Goal: Task Accomplishment & Management: Complete application form

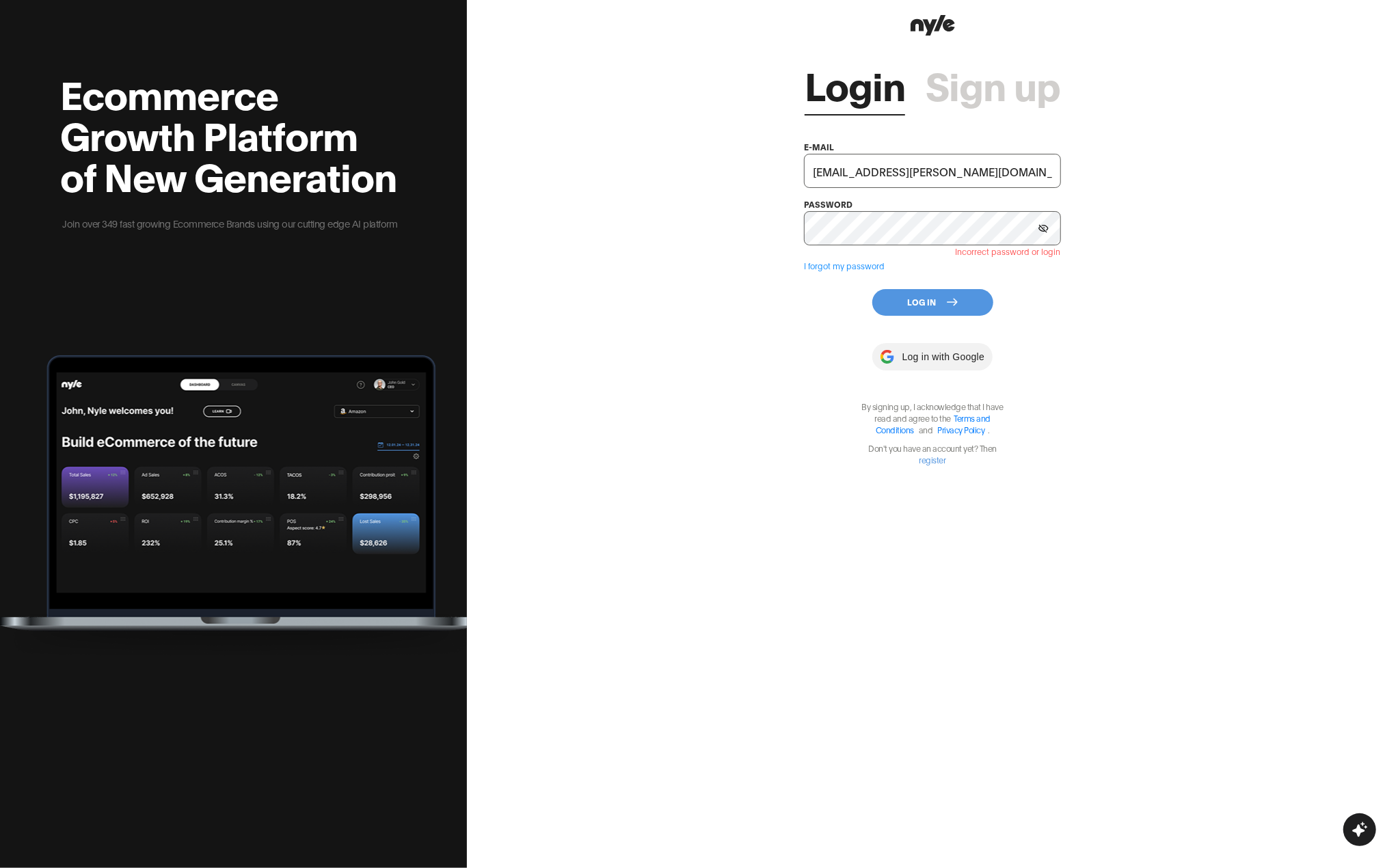
click at [993, 171] on input "[EMAIL_ADDRESS][PERSON_NAME][DOMAIN_NAME]" at bounding box center [932, 170] width 256 height 34
type input "[EMAIL_ADDRESS][PERSON_NAME]"
click at [934, 309] on button "Log In" at bounding box center [933, 302] width 121 height 27
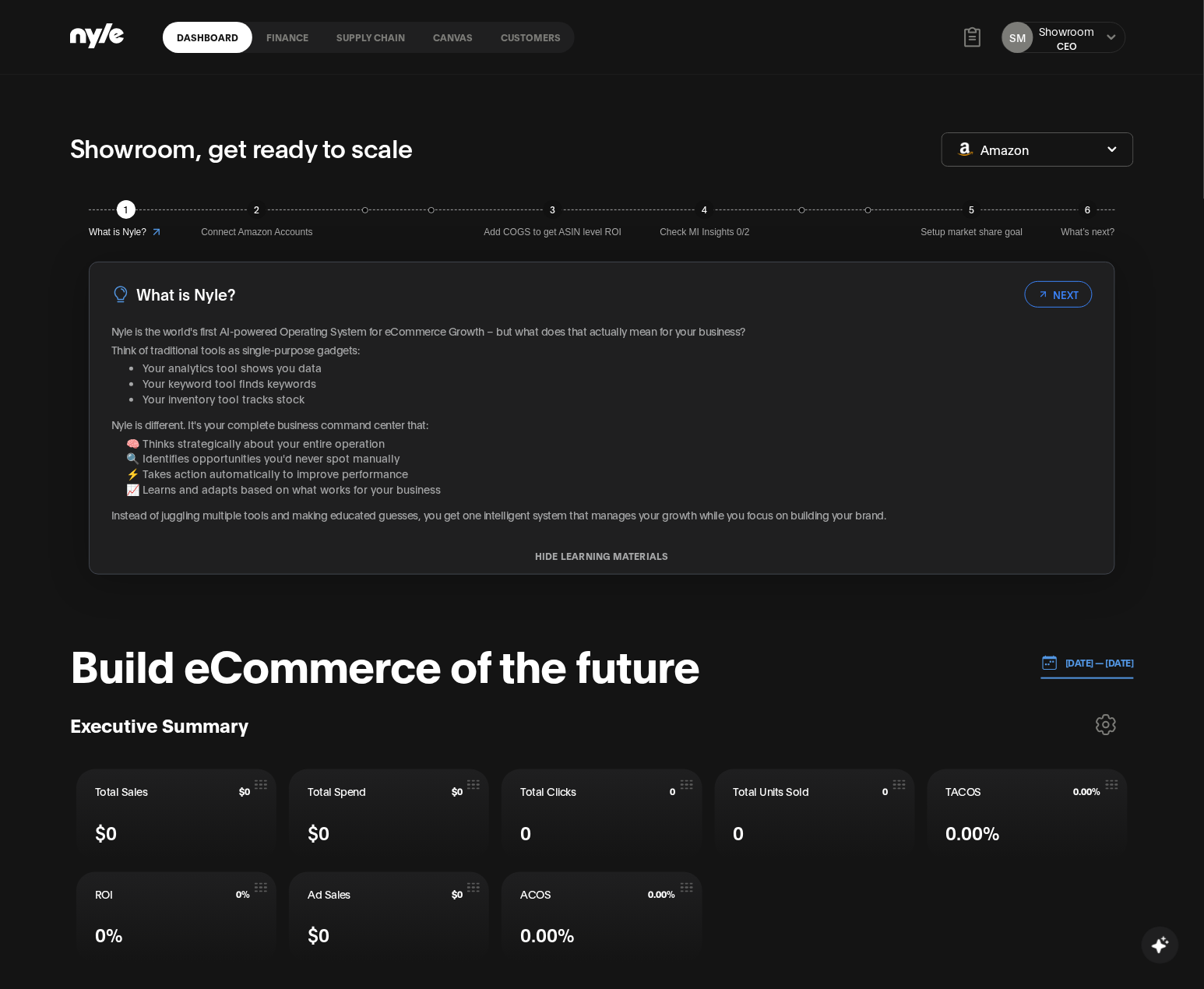
click at [461, 32] on link "Canvas" at bounding box center [453, 37] width 68 height 31
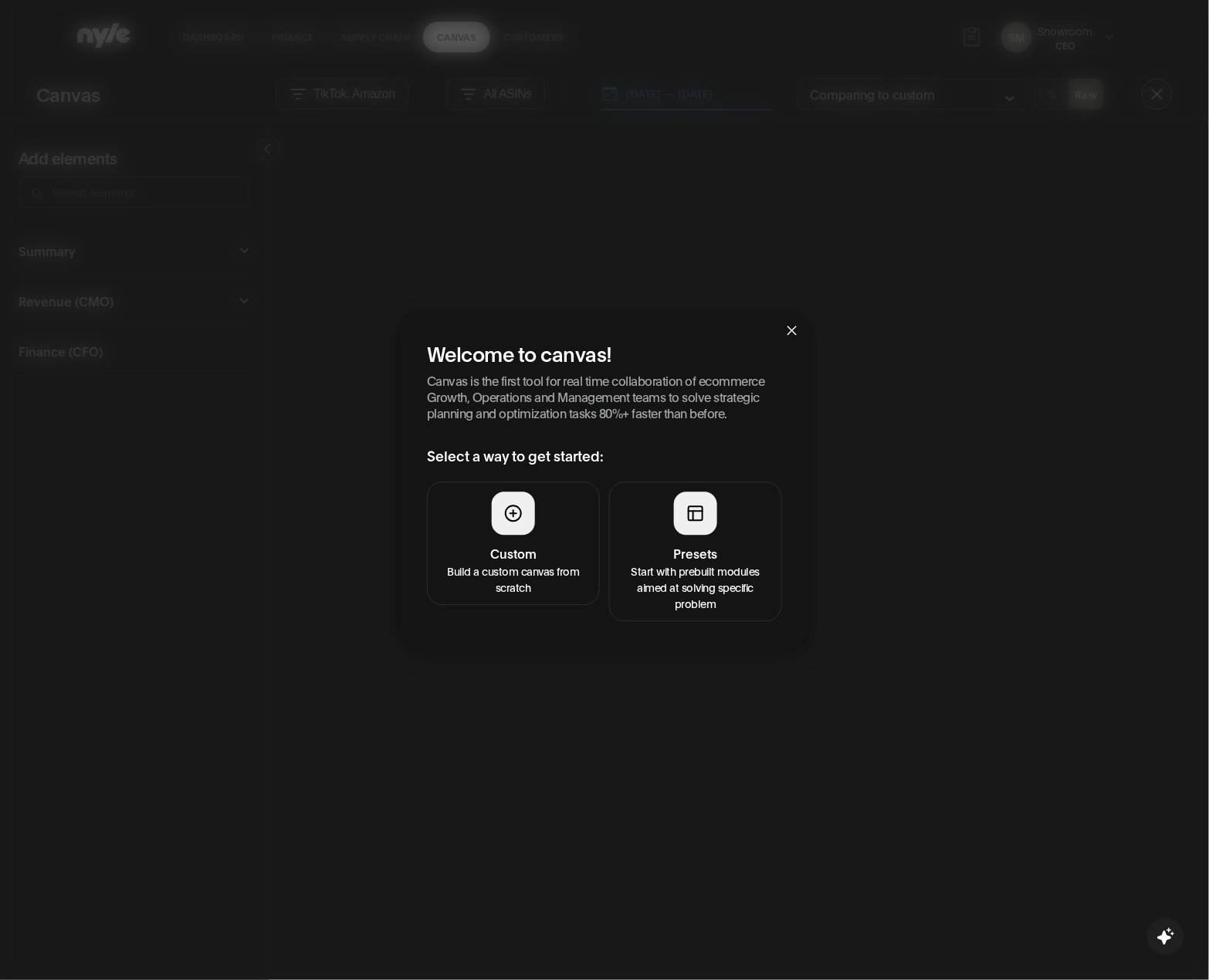
click at [665, 559] on h4 "Presets" at bounding box center [695, 554] width 153 height 19
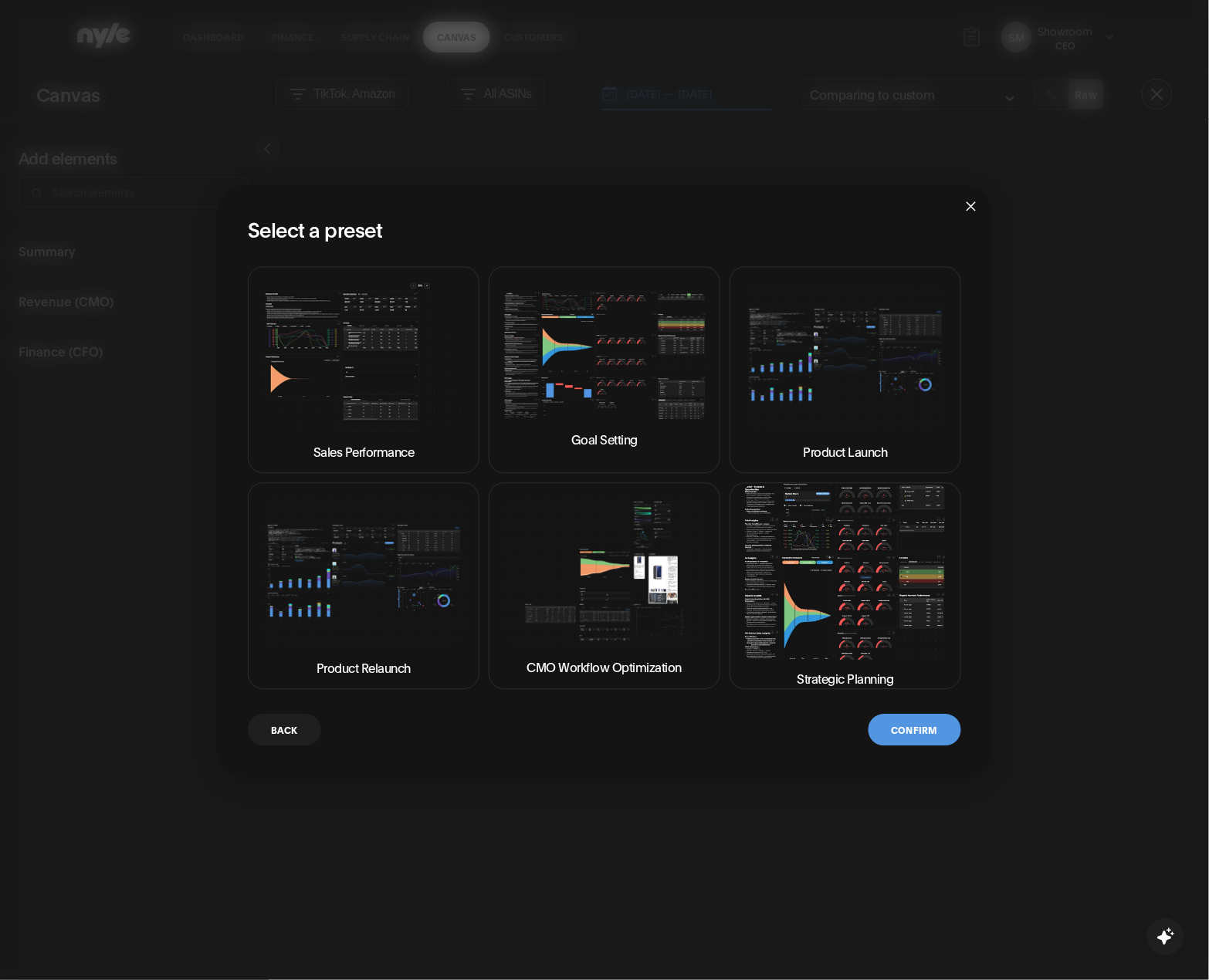
click at [852, 603] on img at bounding box center [845, 572] width 205 height 176
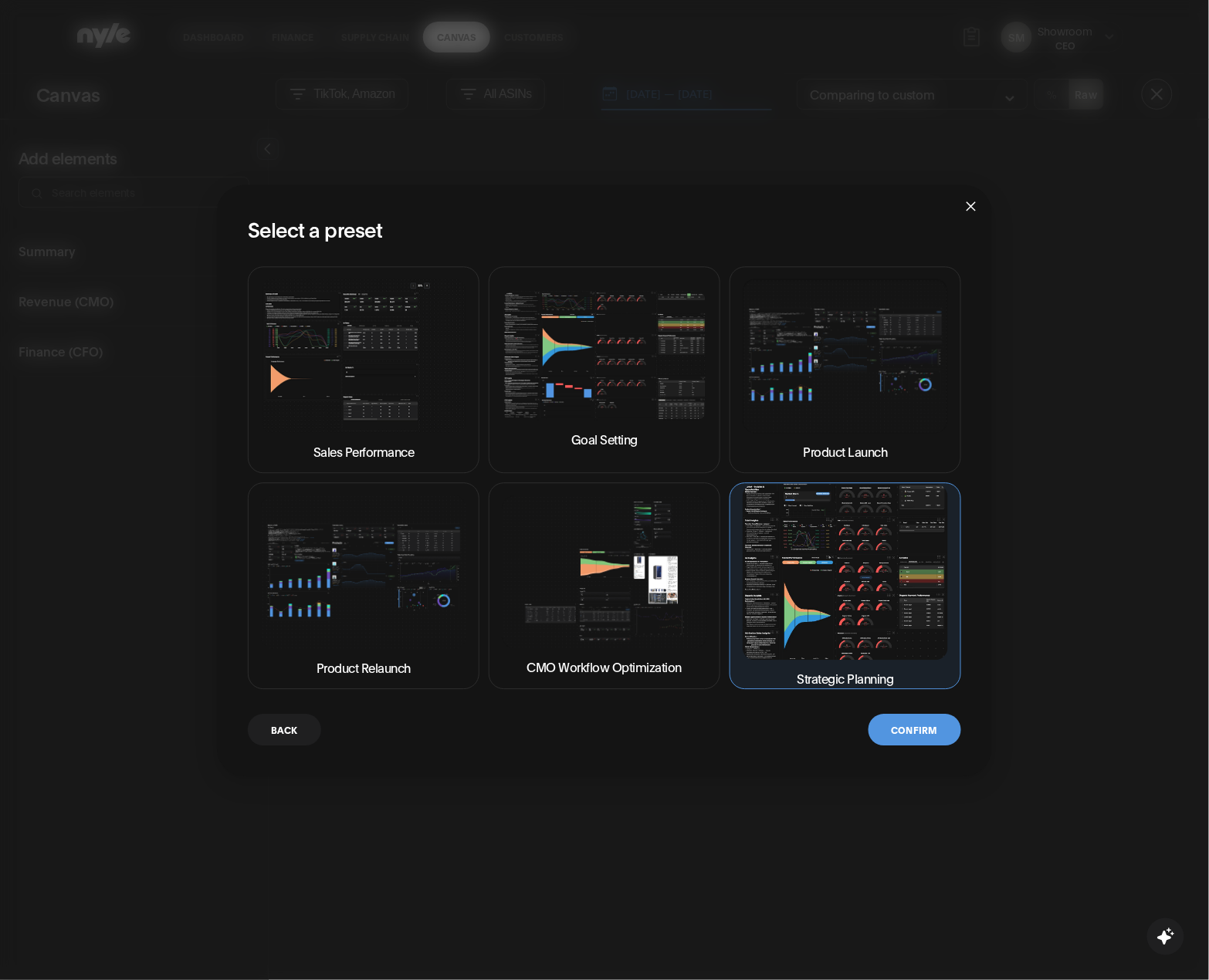
click at [915, 731] on button "Confirm" at bounding box center [915, 730] width 93 height 32
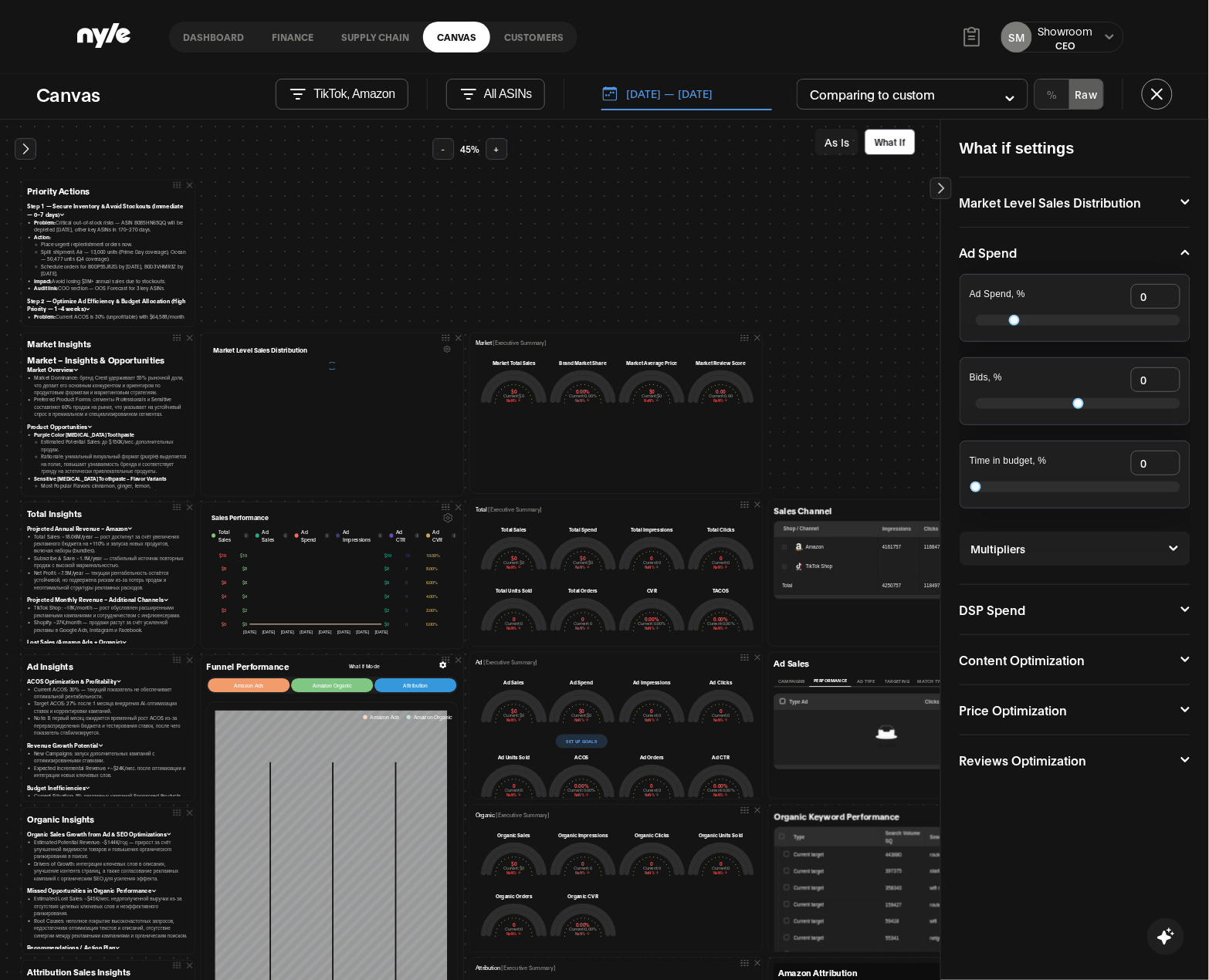
drag, startPoint x: 821, startPoint y: 458, endPoint x: 850, endPoint y: 430, distance: 40.3
click at [850, 430] on div "Priority Actions Step 1 — Secure Inventory & Avoid Stockouts (Immediate — 0–7 d…" at bounding box center [1034, 837] width 2032 height 1397
click at [859, 389] on div "Priority Actions Step 1 — Secure Inventory & Avoid Stockouts (Immediate — 0–7 d…" at bounding box center [1034, 837] width 2032 height 1397
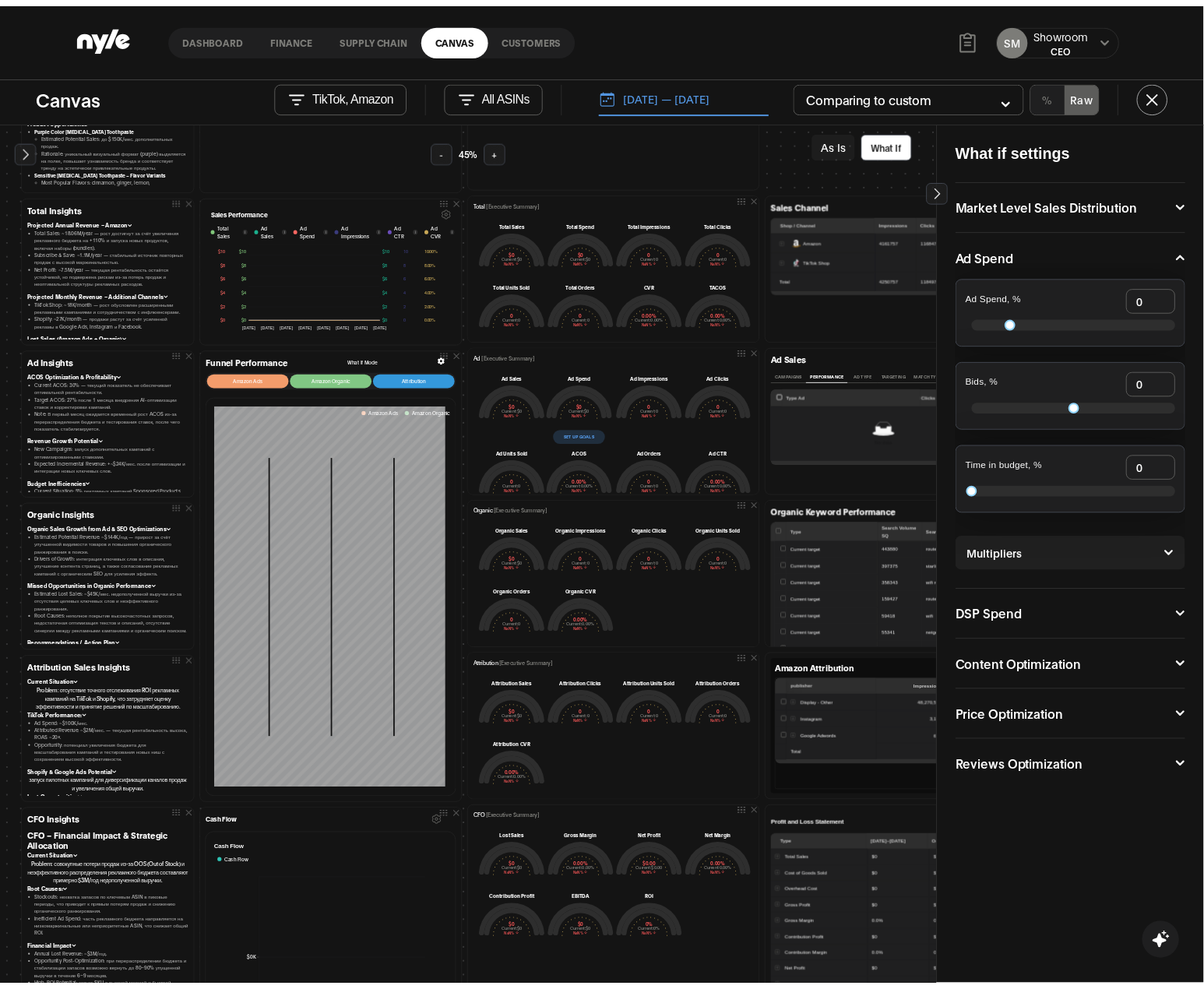
scroll to position [623, 0]
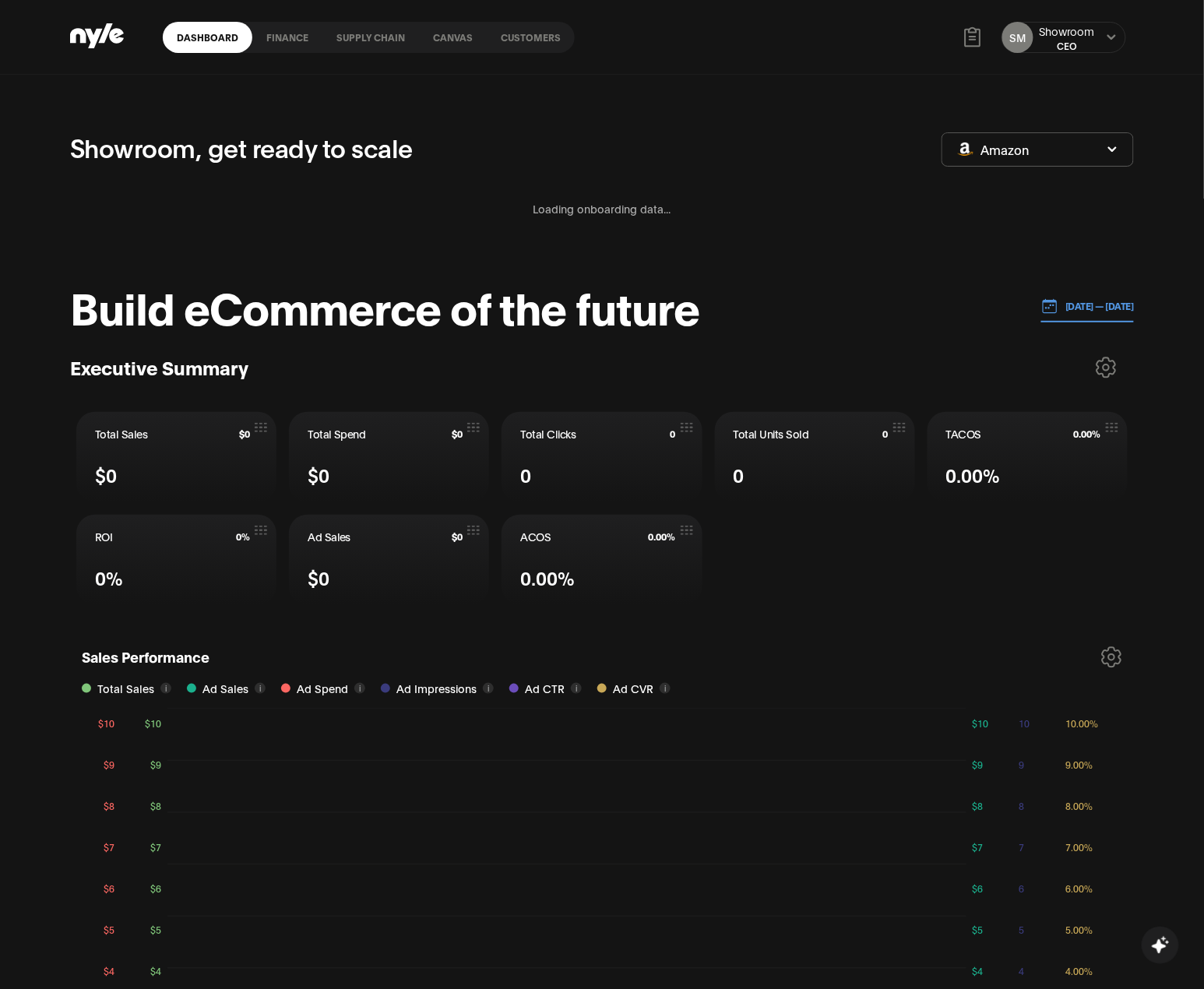
scroll to position [195, 2]
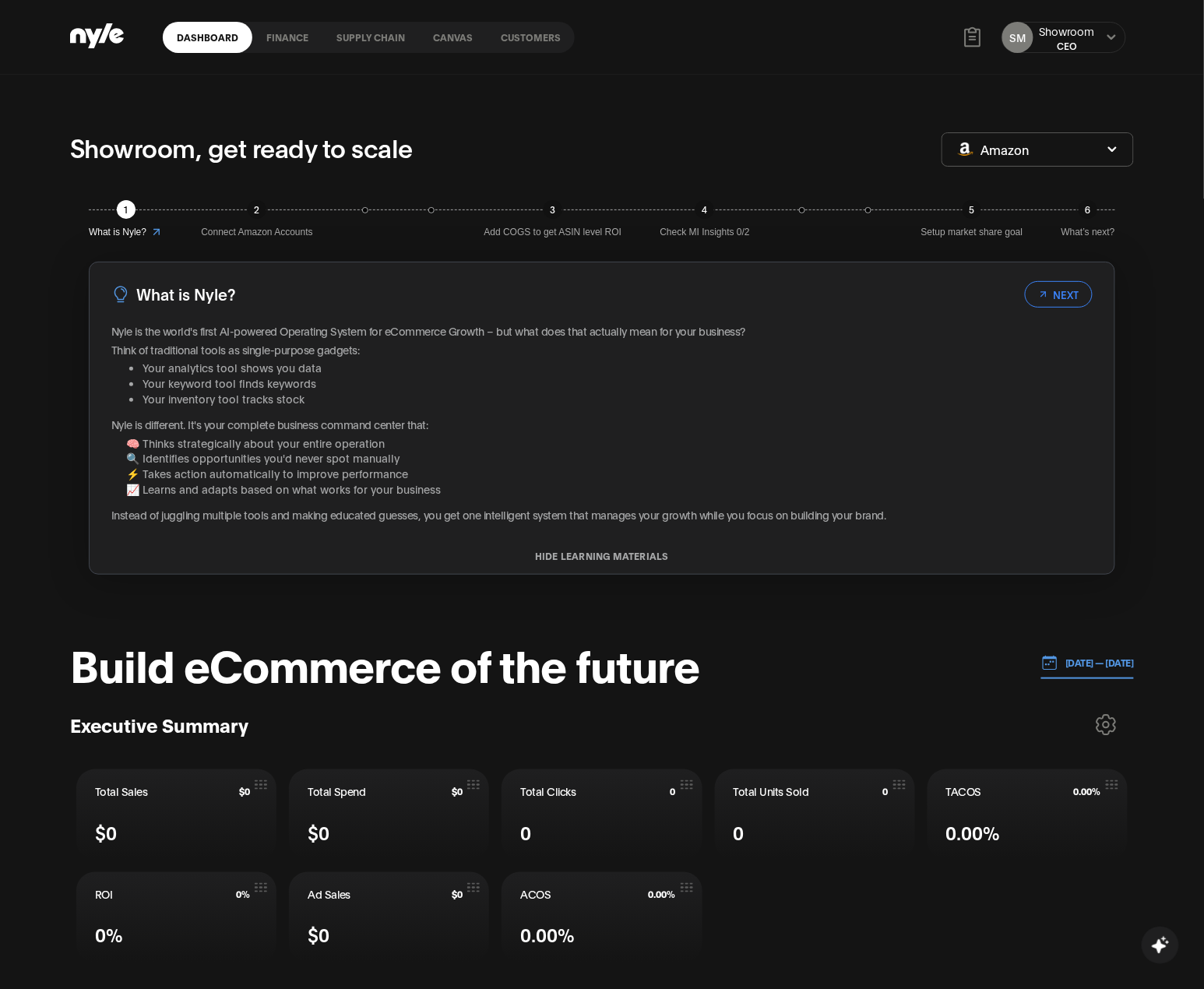
click at [1099, 36] on div "SM Showroom CEO" at bounding box center [1064, 37] width 124 height 31
click at [1107, 36] on icon at bounding box center [1110, 36] width 9 height 5
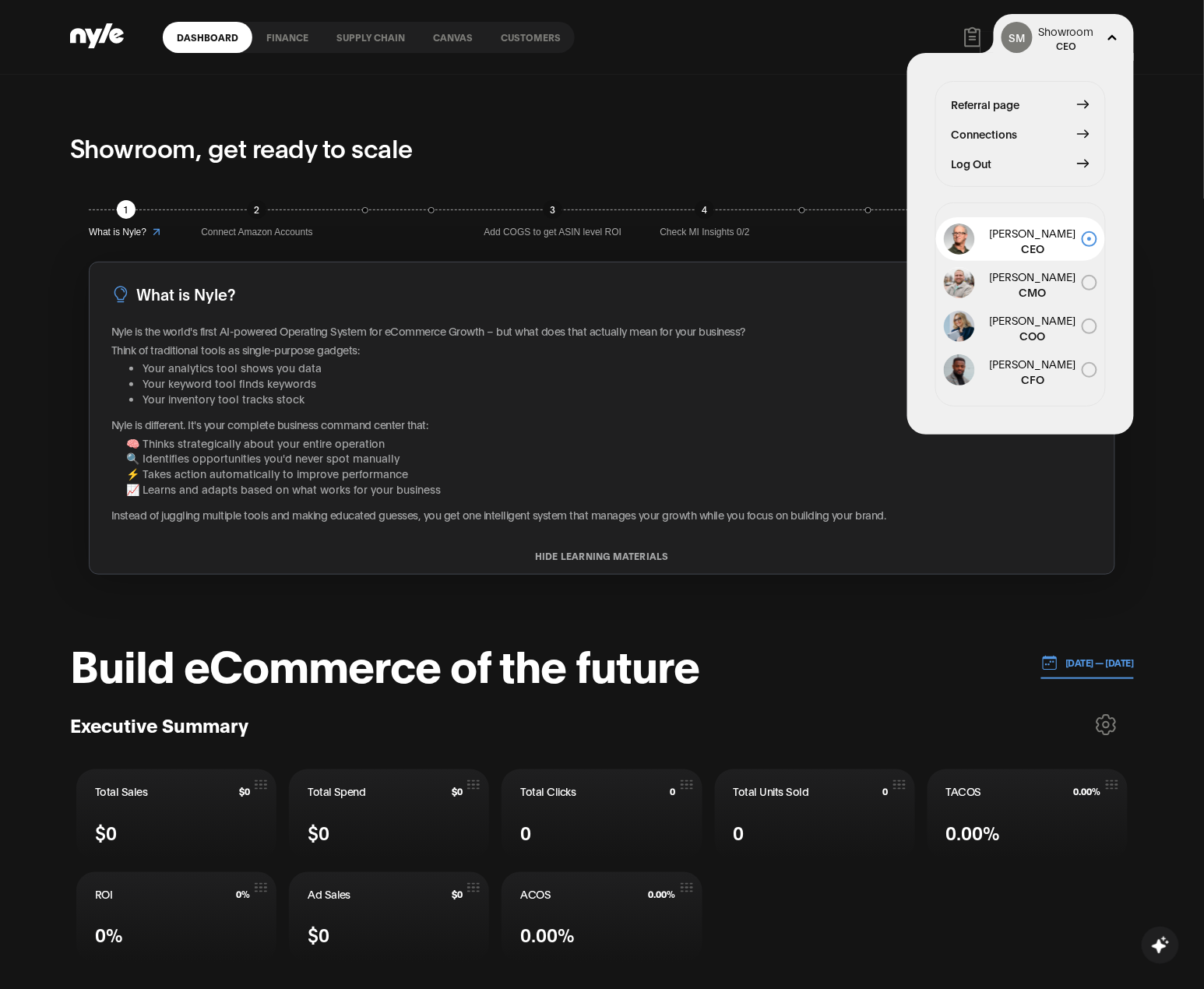
click at [982, 165] on span "Log Out" at bounding box center [972, 163] width 41 height 17
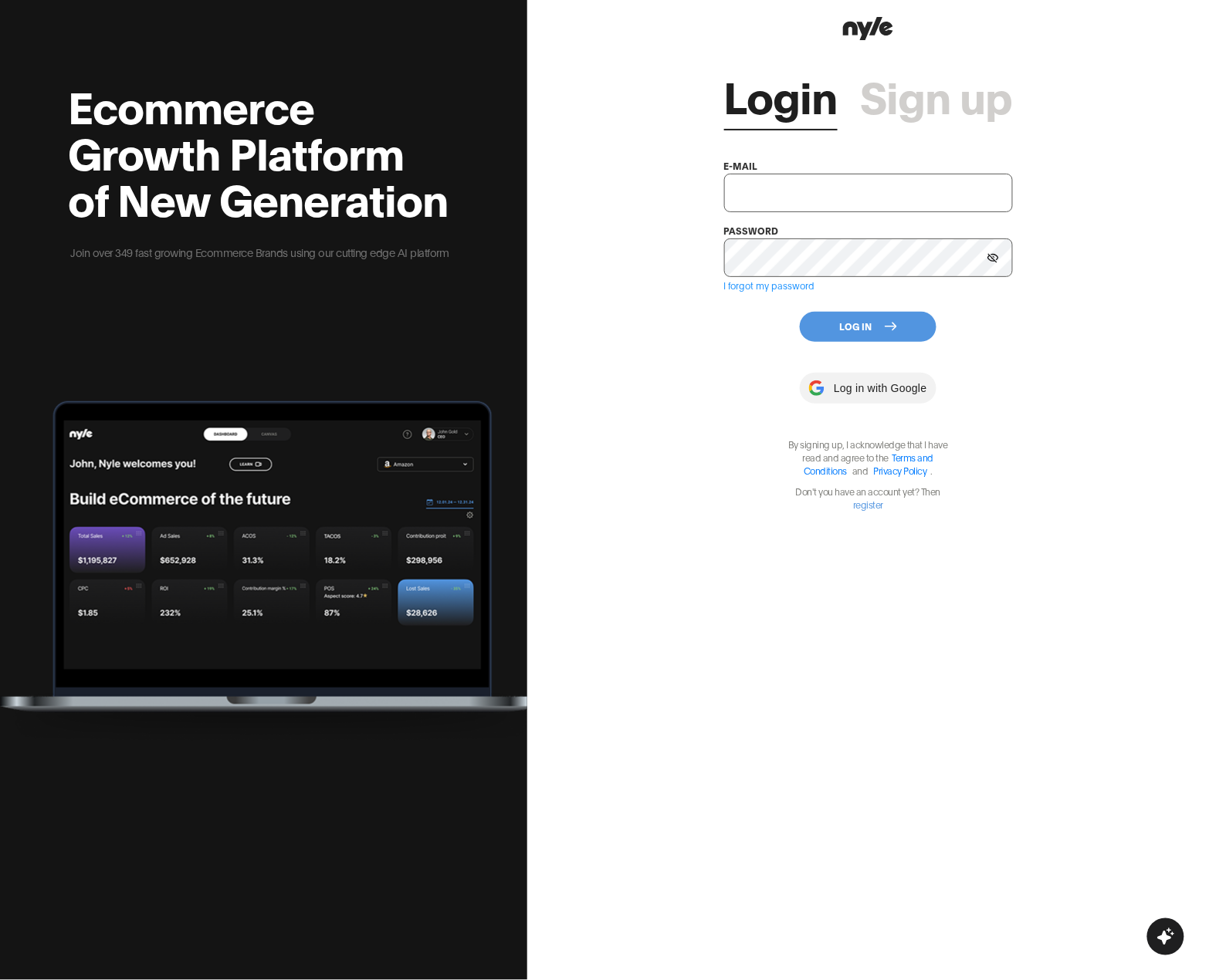
click at [791, 192] on input "text" at bounding box center [869, 192] width 289 height 38
type input "showroom@nyle.ai"
drag, startPoint x: 887, startPoint y: 192, endPoint x: 692, endPoint y: 164, distance: 197.0
click at [692, 164] on div "Login Sign up e-mail showroom@nyle.ai password I forgot my password Log In Log …" at bounding box center [868, 490] width 682 height 980
drag, startPoint x: 680, startPoint y: 270, endPoint x: 707, endPoint y: 291, distance: 34.2
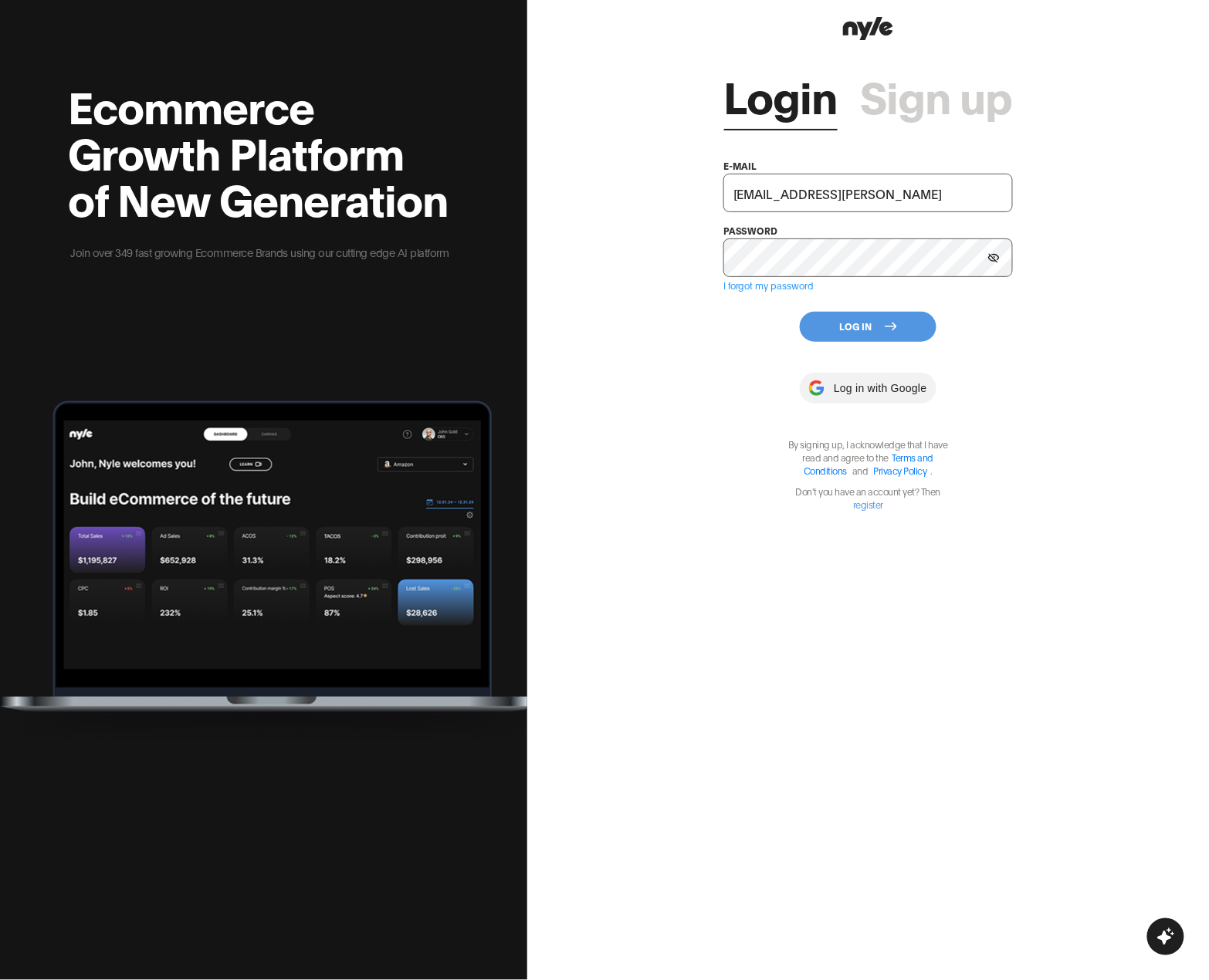
click at [680, 271] on div "Login Sign up e-mail showroom@nyle.ai password I forgot my password Log In Log …" at bounding box center [868, 490] width 682 height 980
click at [945, 108] on link "Sign up" at bounding box center [937, 95] width 152 height 46
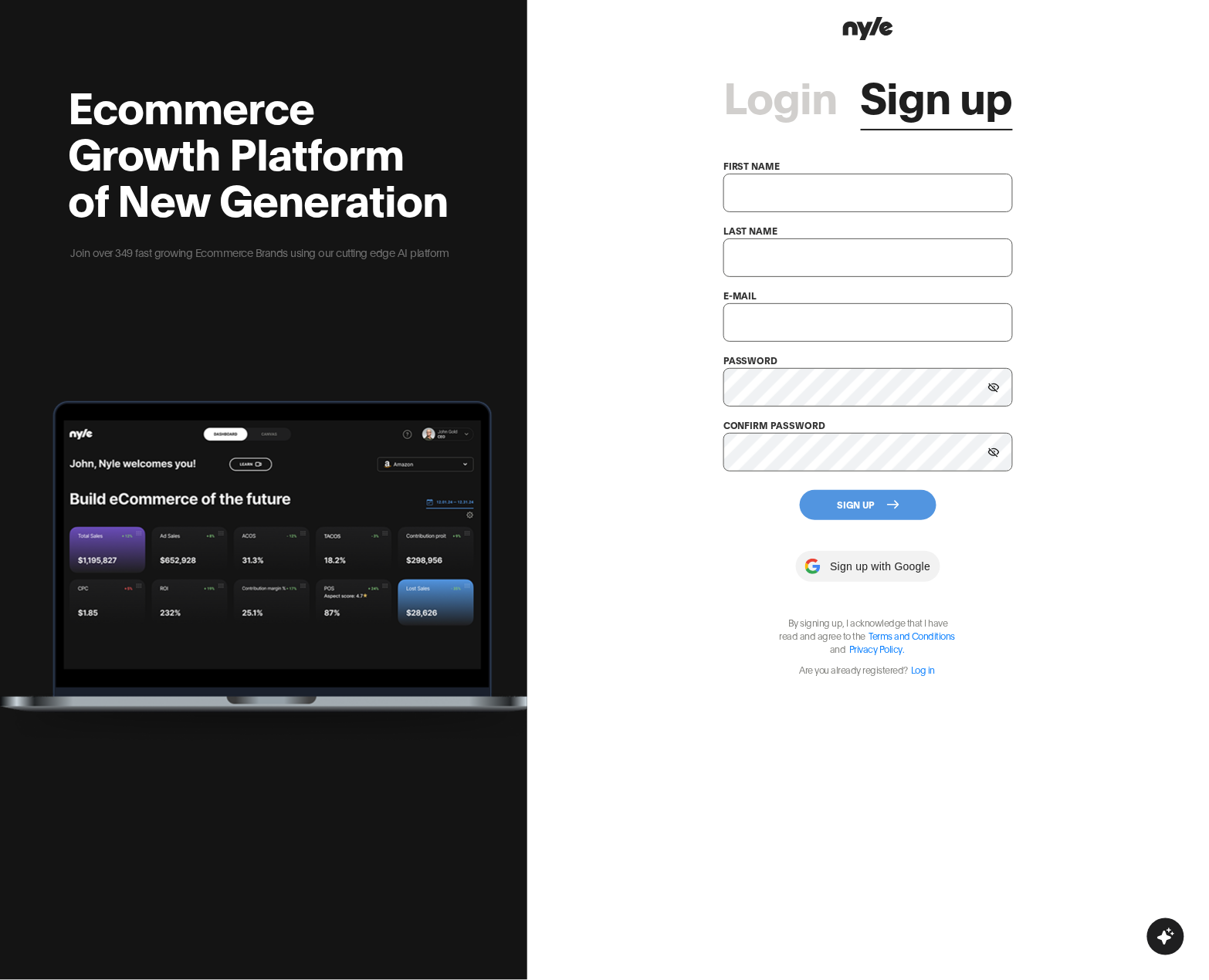
type input "showroom@nyle.ai"
click at [783, 194] on input "text" at bounding box center [868, 192] width 289 height 38
type input "Е"
type input "T"
type input "Testuser"
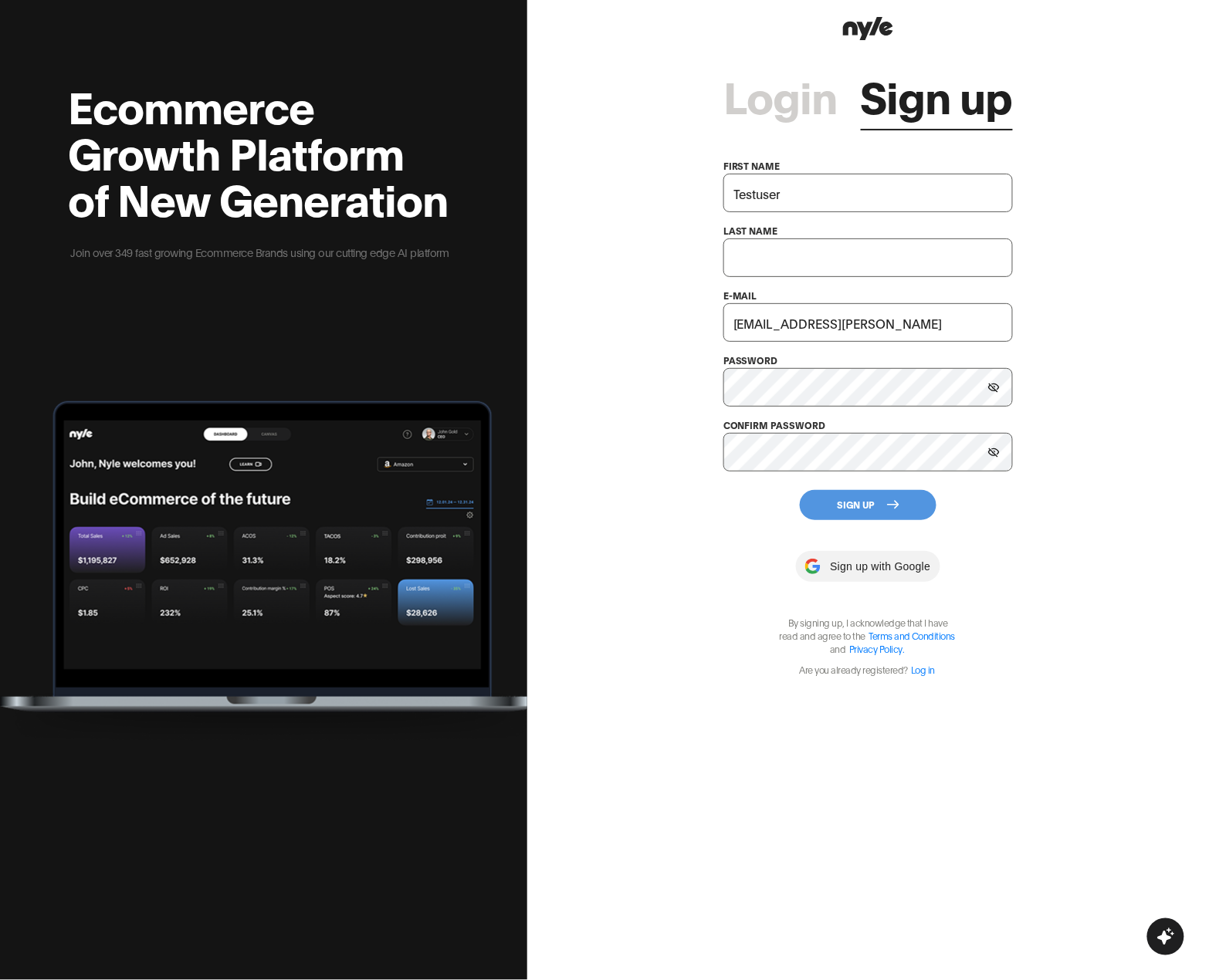
click at [769, 254] on input "text" at bounding box center [868, 258] width 289 height 38
drag, startPoint x: 782, startPoint y: 187, endPoint x: 648, endPoint y: 161, distance: 136.5
click at [651, 161] on div "Login Sign up first name Testuser last name e-mail showroom@nyle.ai password co…" at bounding box center [868, 490] width 682 height 980
click at [773, 261] on input "text" at bounding box center [868, 258] width 289 height 38
paste input "Testuser"
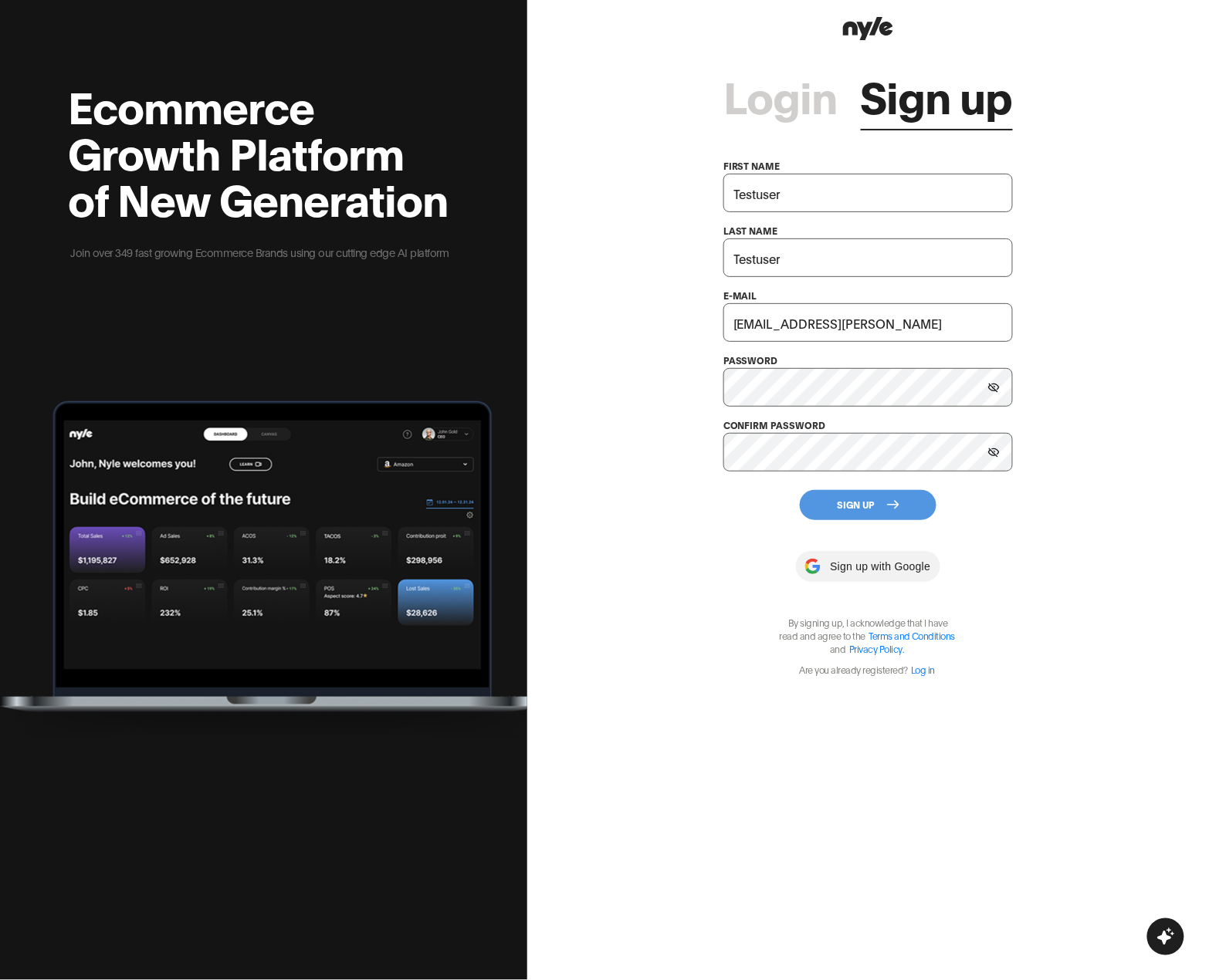
type input "Testuser"
drag, startPoint x: 856, startPoint y: 316, endPoint x: 557, endPoint y: 270, distance: 302.5
click at [557, 270] on div "Login Sign up first name Testuser last name Testuser e-mail showroom@nyle.ai pa…" at bounding box center [868, 490] width 682 height 980
type input "tuqxoxa@yandex.ru"
click at [993, 387] on icon at bounding box center [994, 387] width 12 height 9
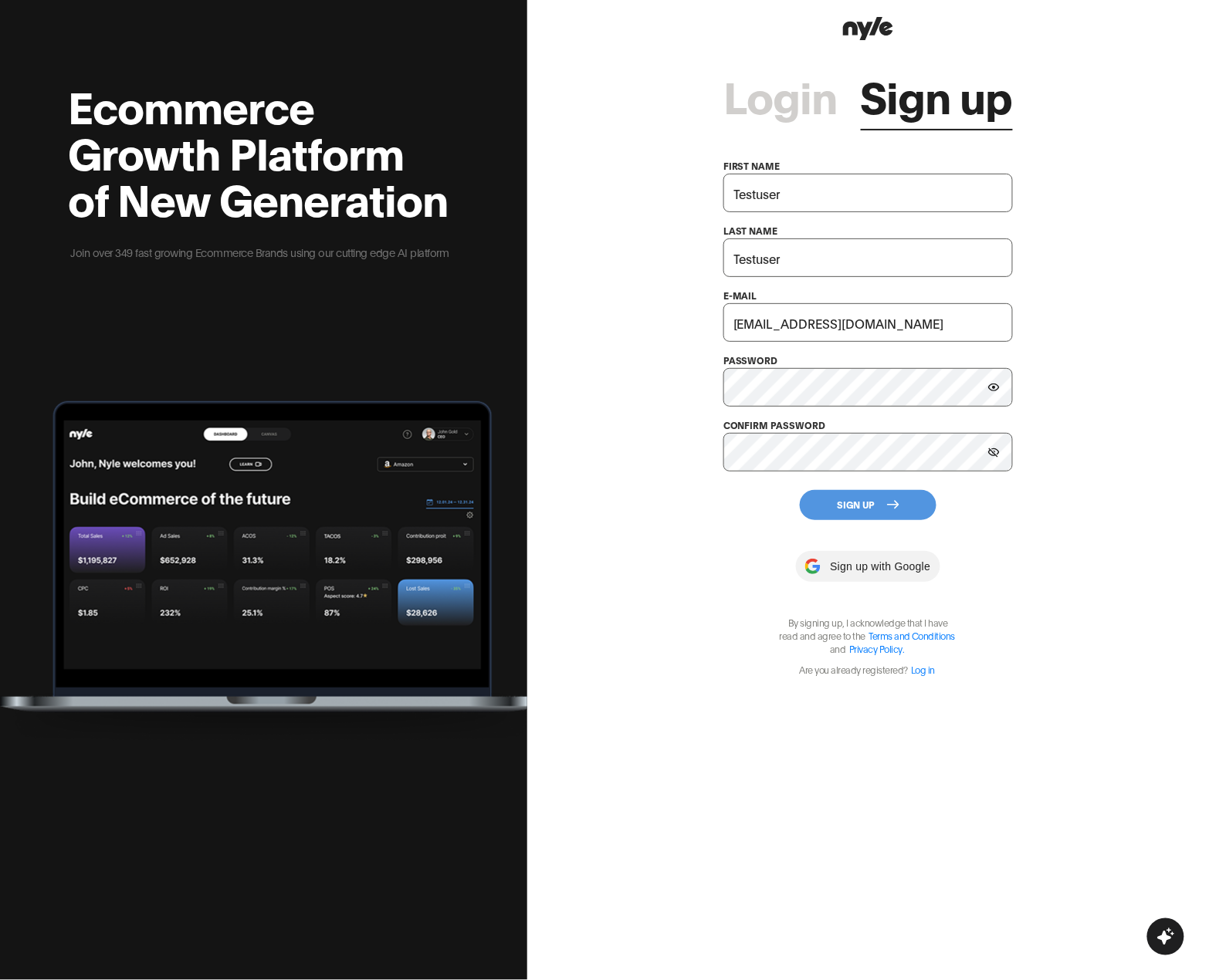
click at [892, 506] on icon at bounding box center [893, 504] width 13 height 13
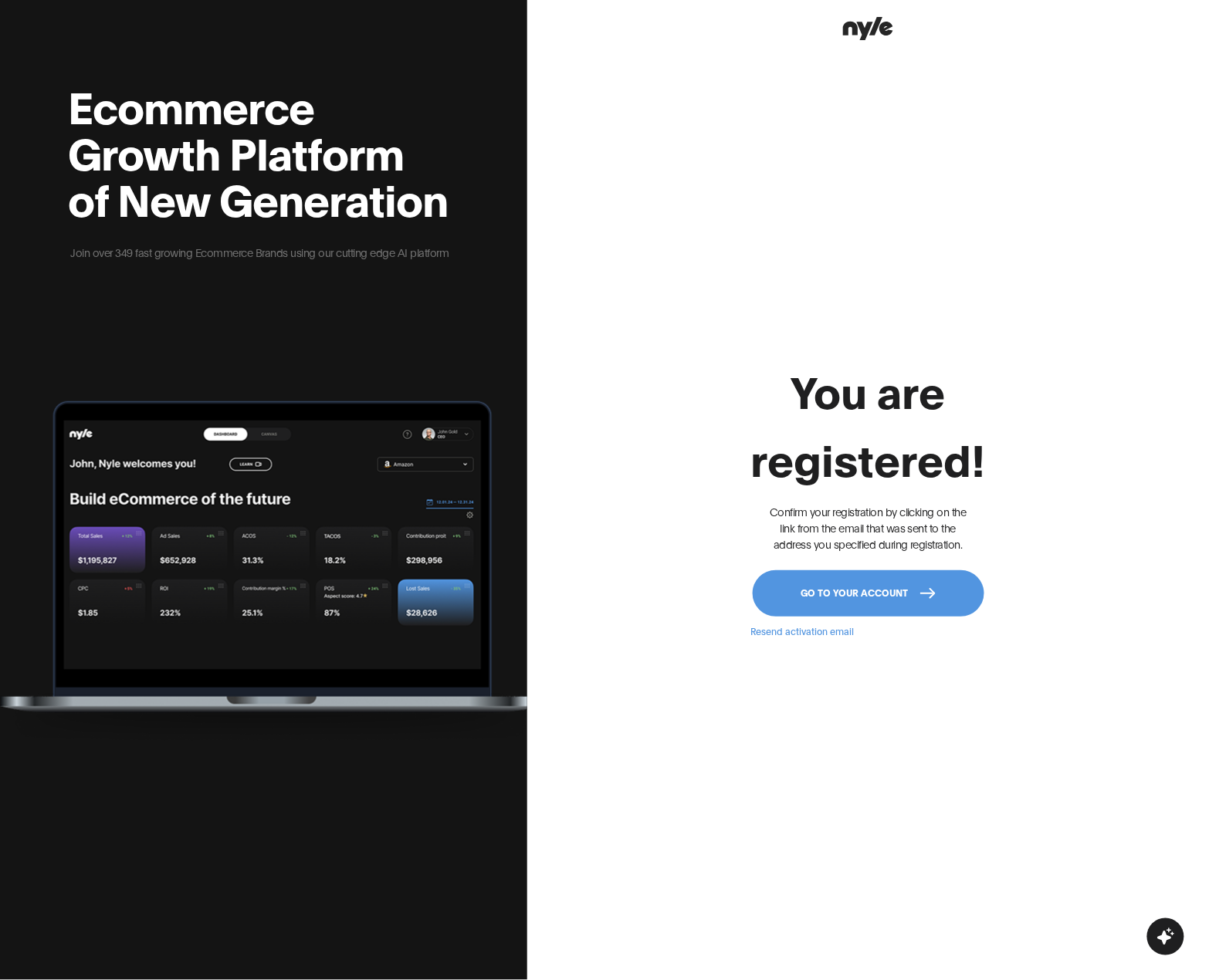
click at [869, 599] on button "Go to your account" at bounding box center [869, 593] width 232 height 46
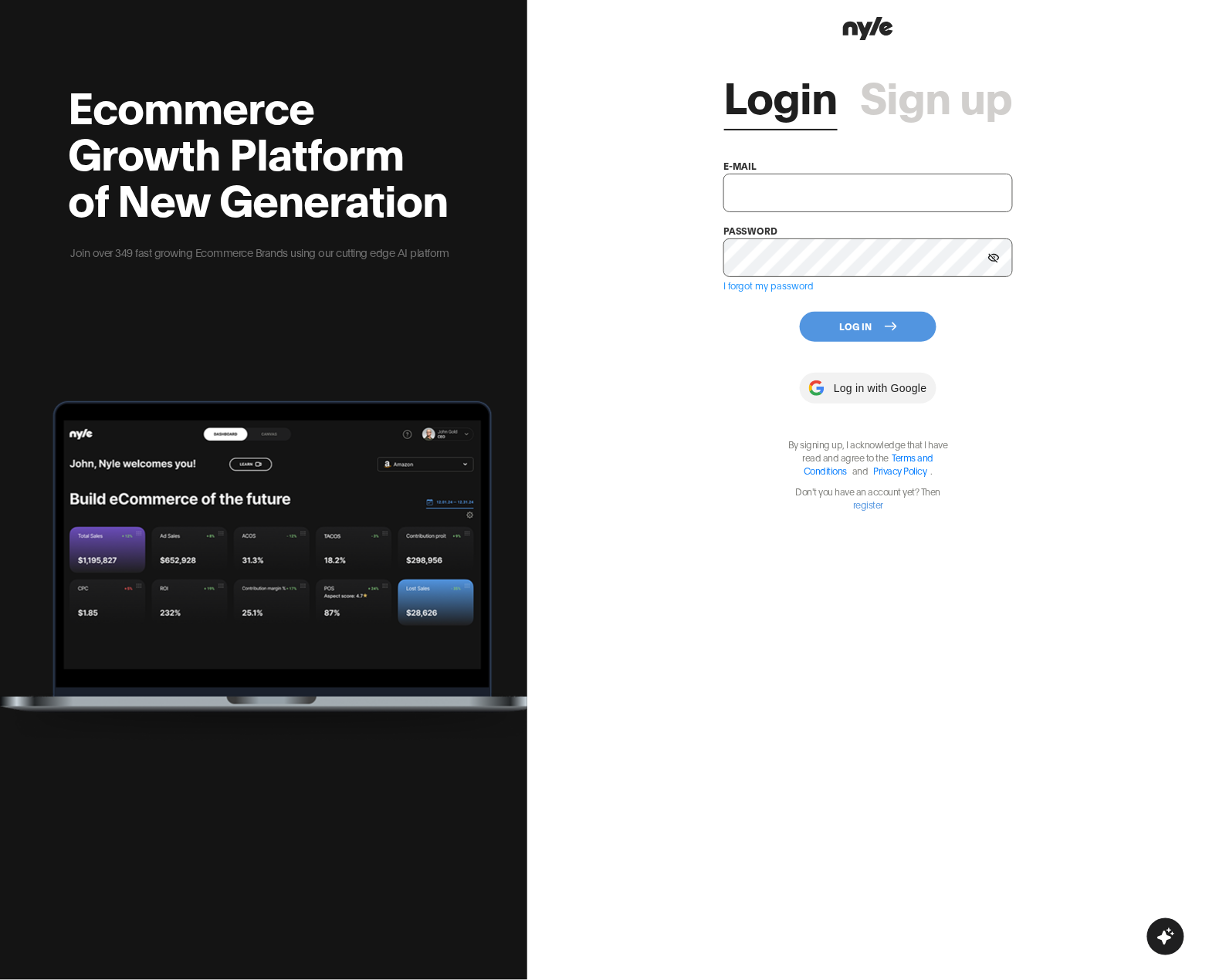
type input "tuqxoxa@yandex.ru"
click at [875, 313] on button "Log In" at bounding box center [868, 327] width 136 height 31
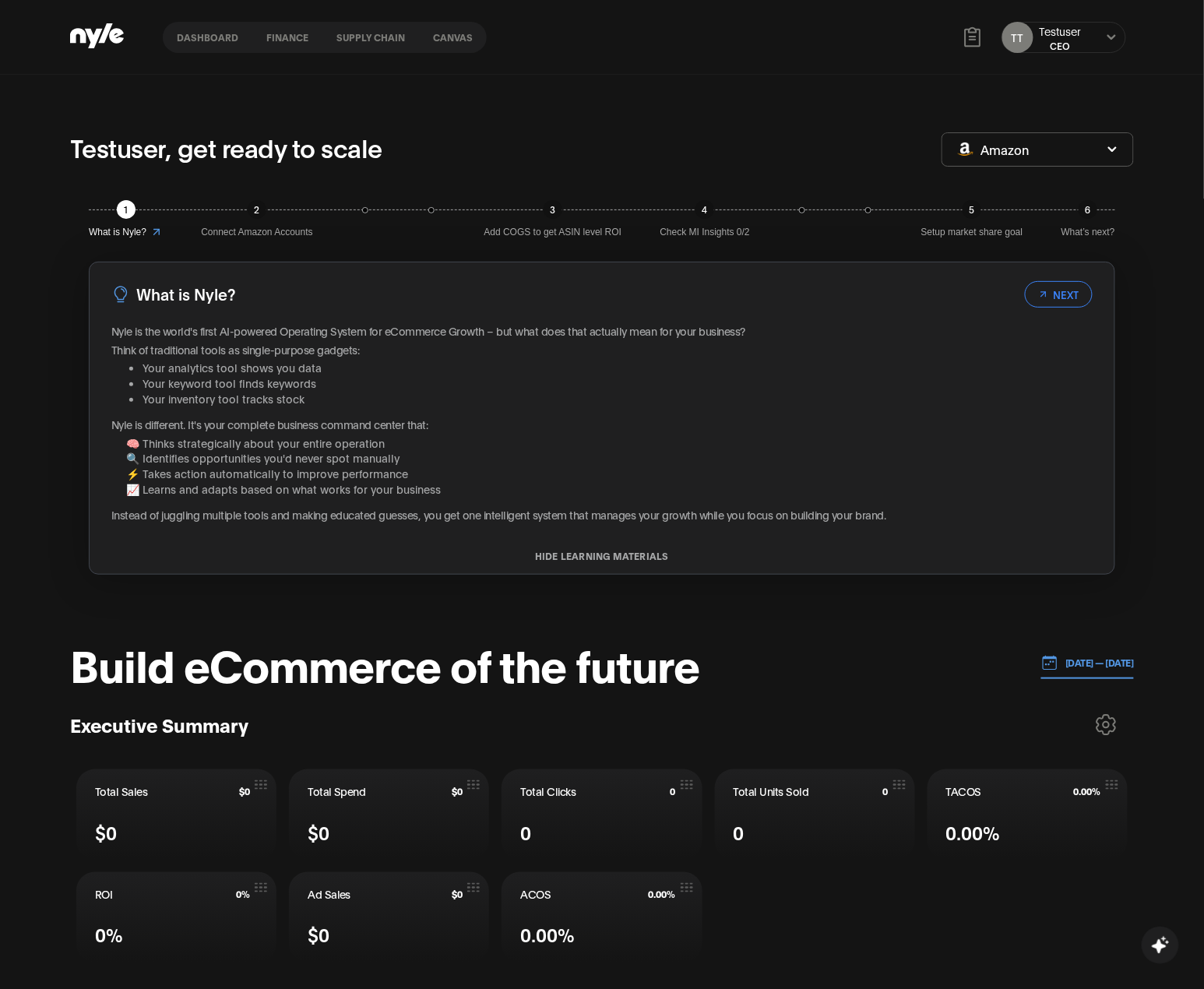
click at [193, 38] on button "Dashboard" at bounding box center [207, 37] width 90 height 11
click at [200, 41] on button "Dashboard" at bounding box center [207, 37] width 90 height 11
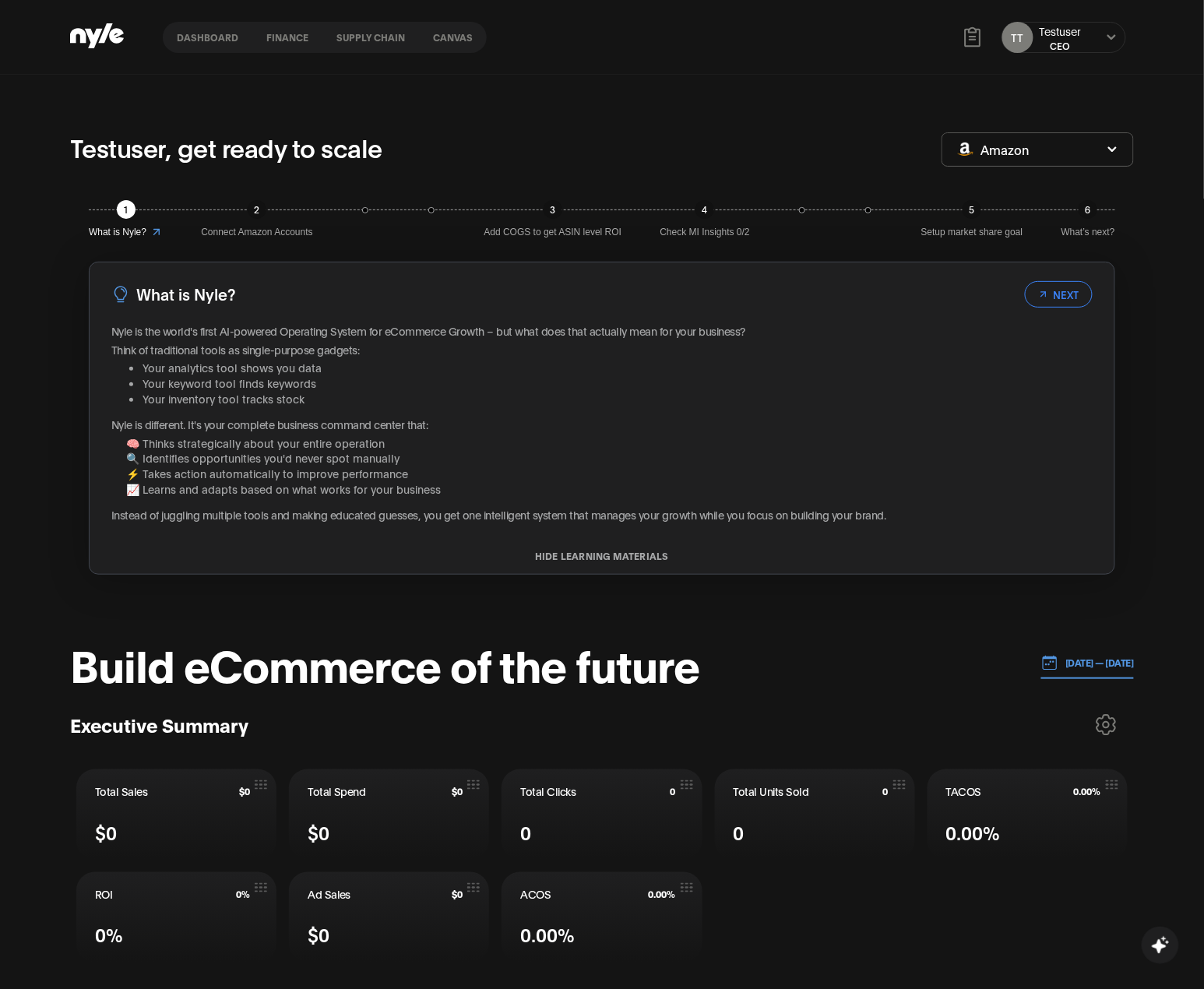
click at [200, 41] on button "Dashboard" at bounding box center [207, 37] width 90 height 11
click at [273, 38] on button "finance" at bounding box center [287, 37] width 70 height 11
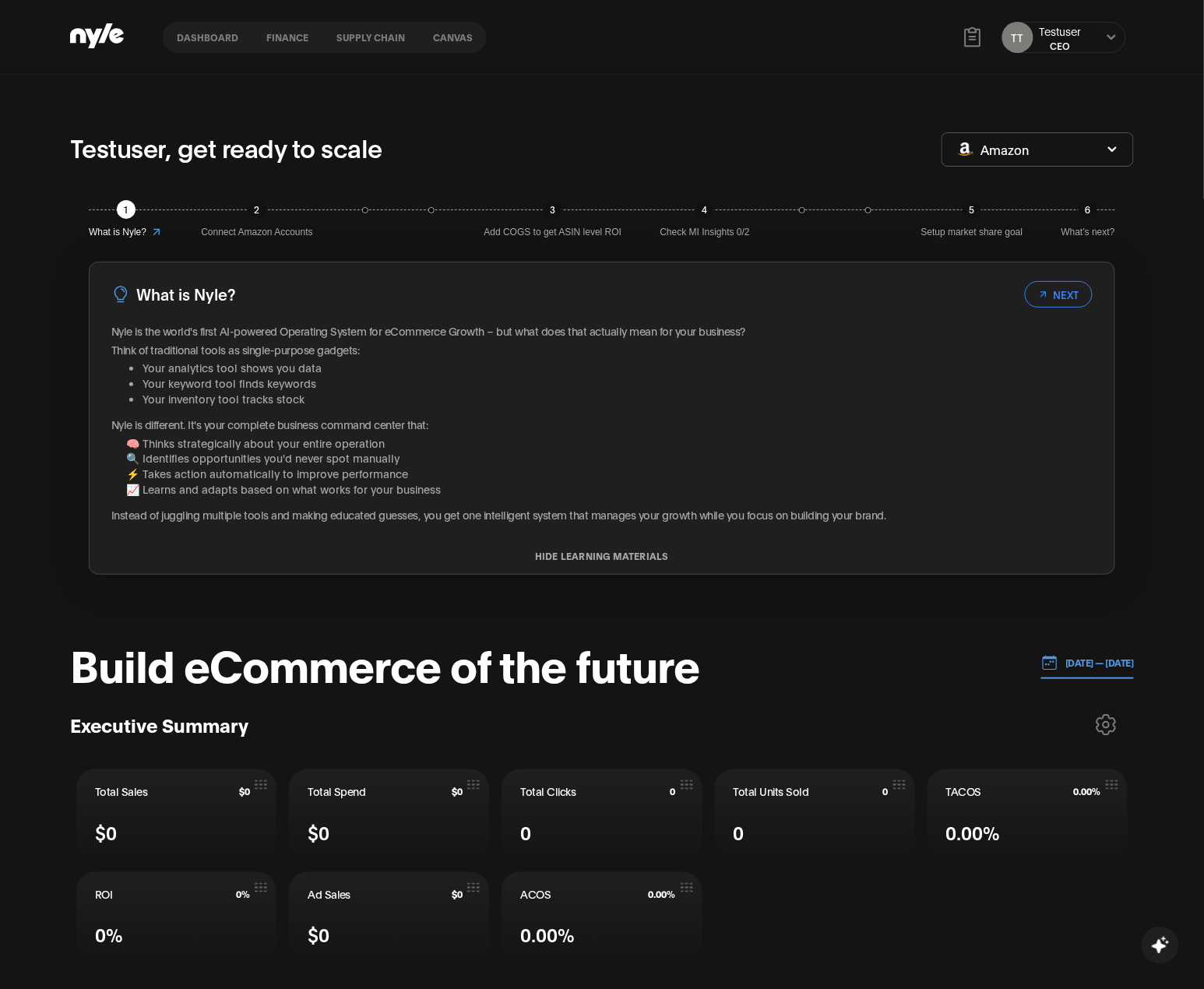
click at [371, 41] on button "Supply chain" at bounding box center [370, 37] width 97 height 11
click at [453, 44] on nav "Dashboard finance Supply chain Canvas" at bounding box center [324, 37] width 324 height 31
click at [1112, 28] on div "TT Testuser CEO" at bounding box center [1064, 37] width 124 height 31
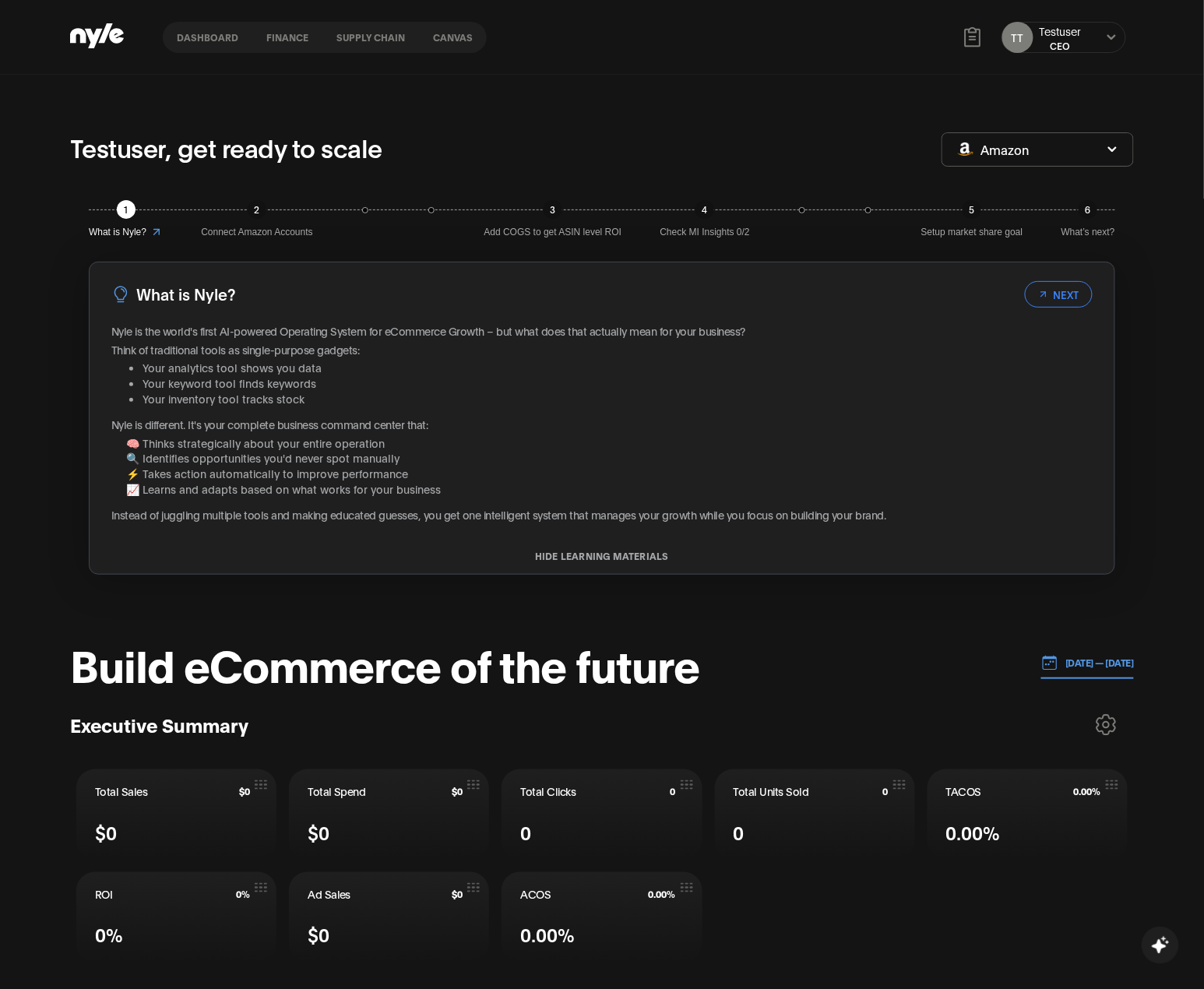
click at [1113, 36] on icon at bounding box center [1110, 36] width 9 height 5
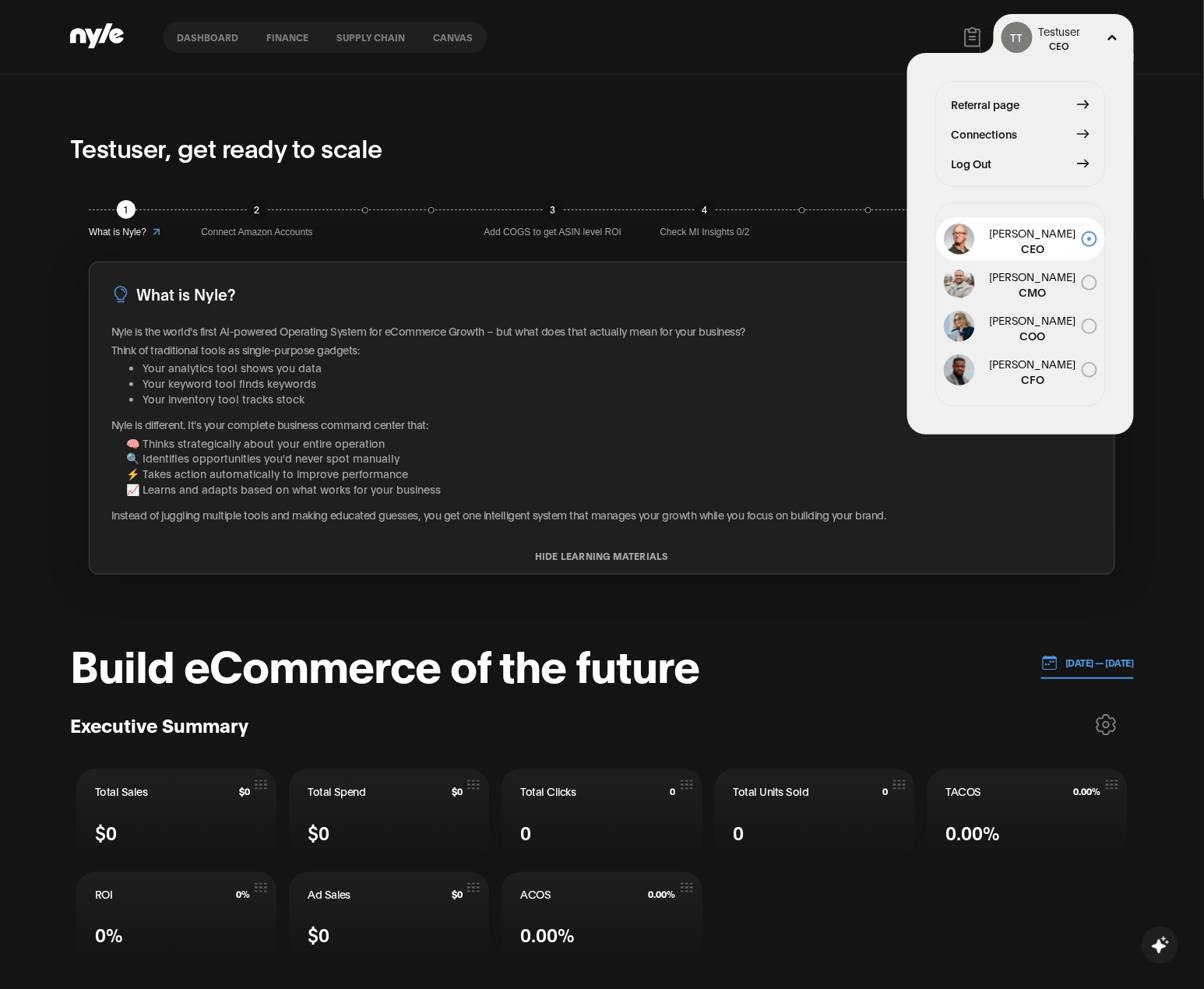
click at [995, 138] on span "Connections" at bounding box center [985, 133] width 66 height 17
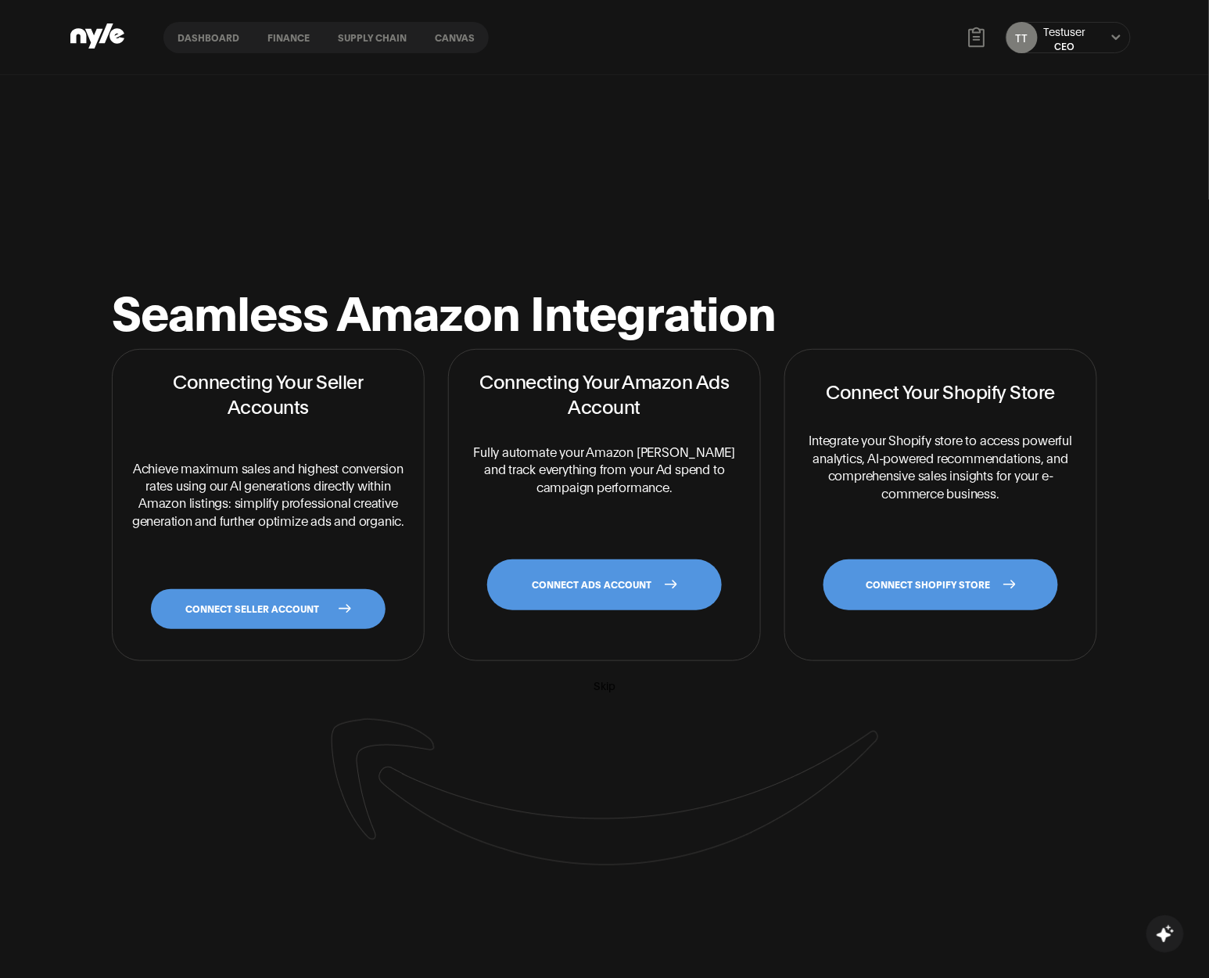
click at [549, 585] on link "CONNECT ADS ACCOUNT" at bounding box center [604, 584] width 235 height 51
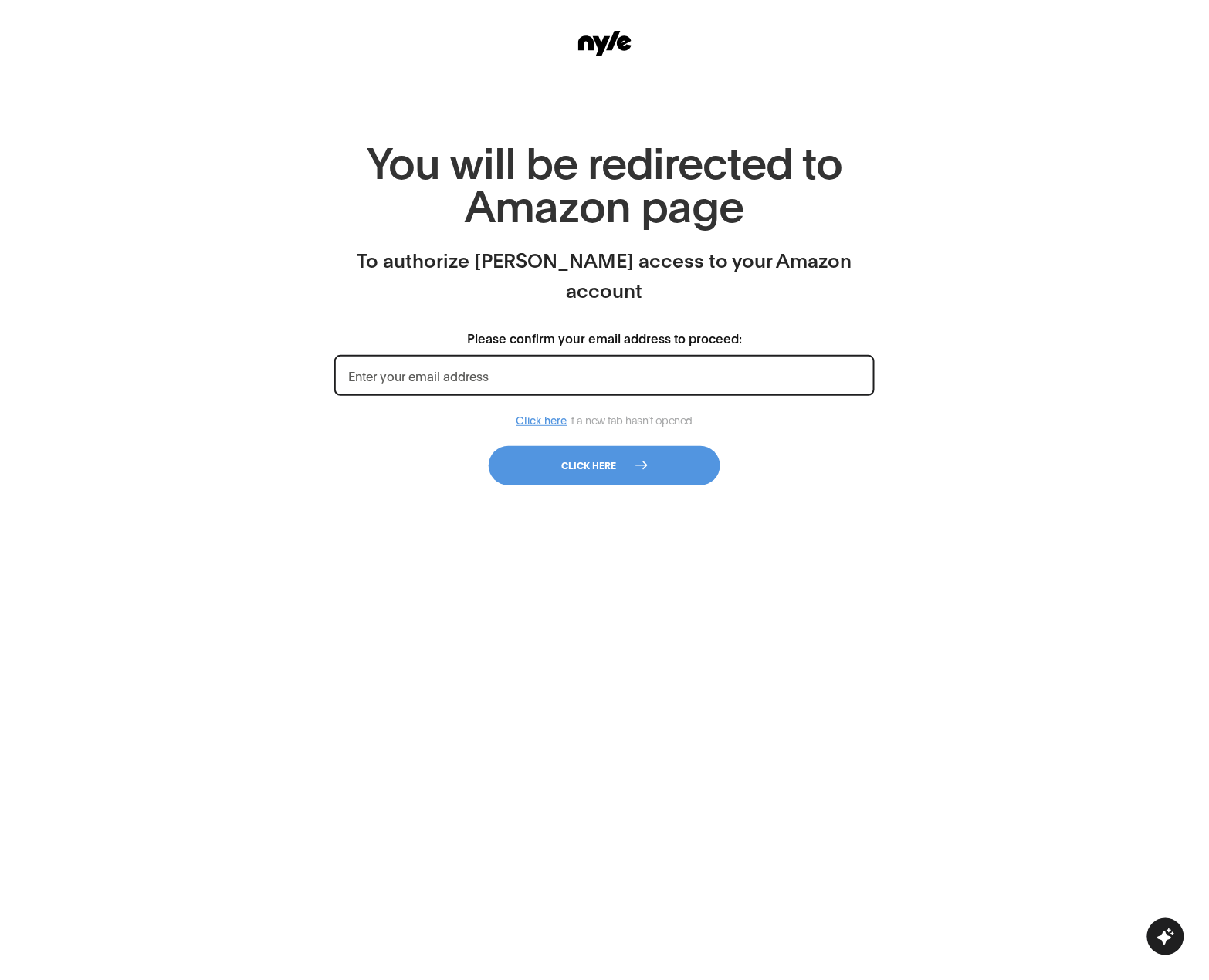
click at [455, 355] on input "Please confirm your email address to proceed:" at bounding box center [604, 375] width 540 height 40
click at [440, 355] on input "Please confirm your email address to proceed:" at bounding box center [604, 375] width 540 height 40
type input "farnir90grail@gmail.com"
click at [613, 446] on button "Click here" at bounding box center [604, 466] width 232 height 39
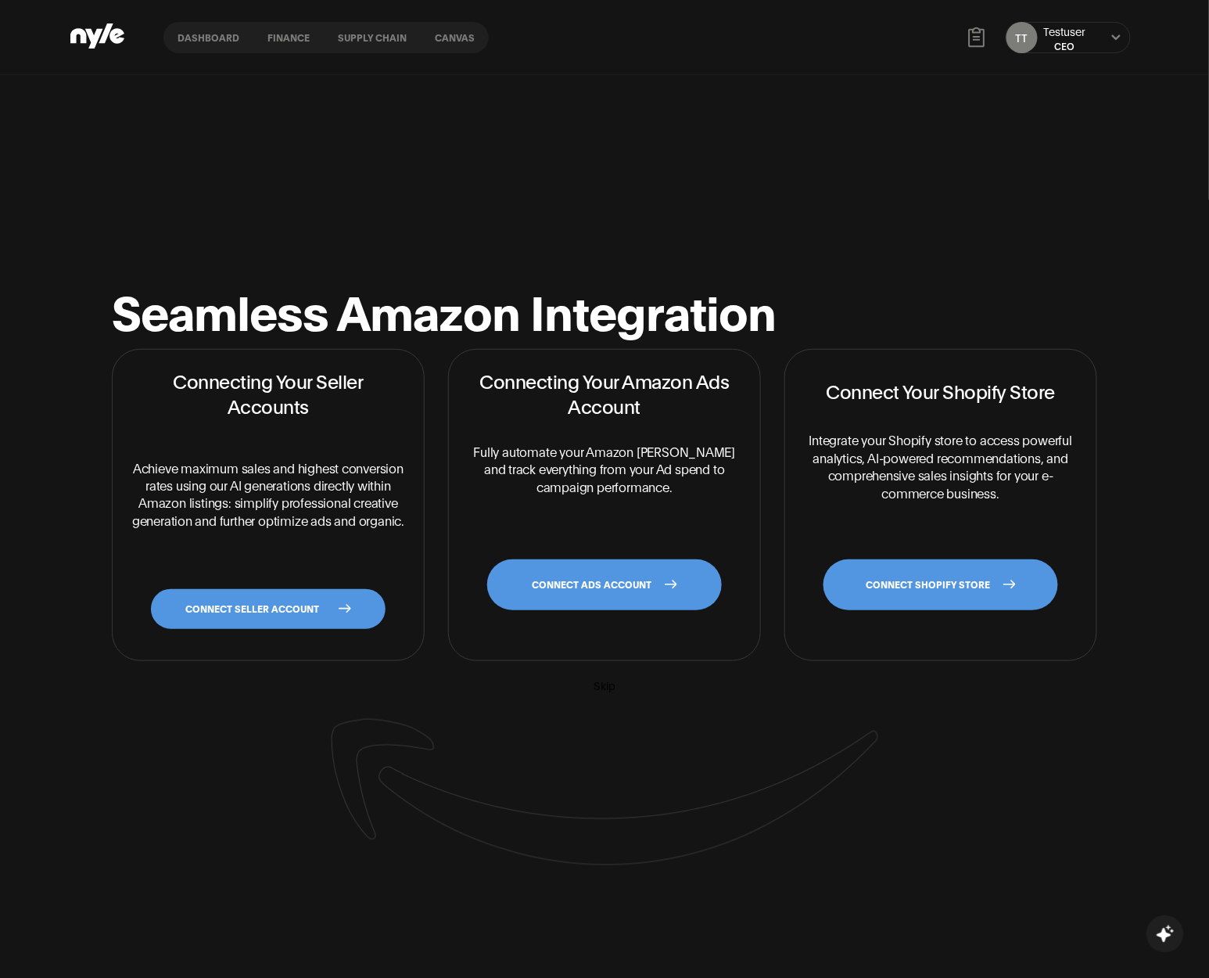
click at [210, 35] on button "Dashboard" at bounding box center [208, 37] width 90 height 11
click at [188, 33] on button "Dashboard" at bounding box center [208, 37] width 90 height 11
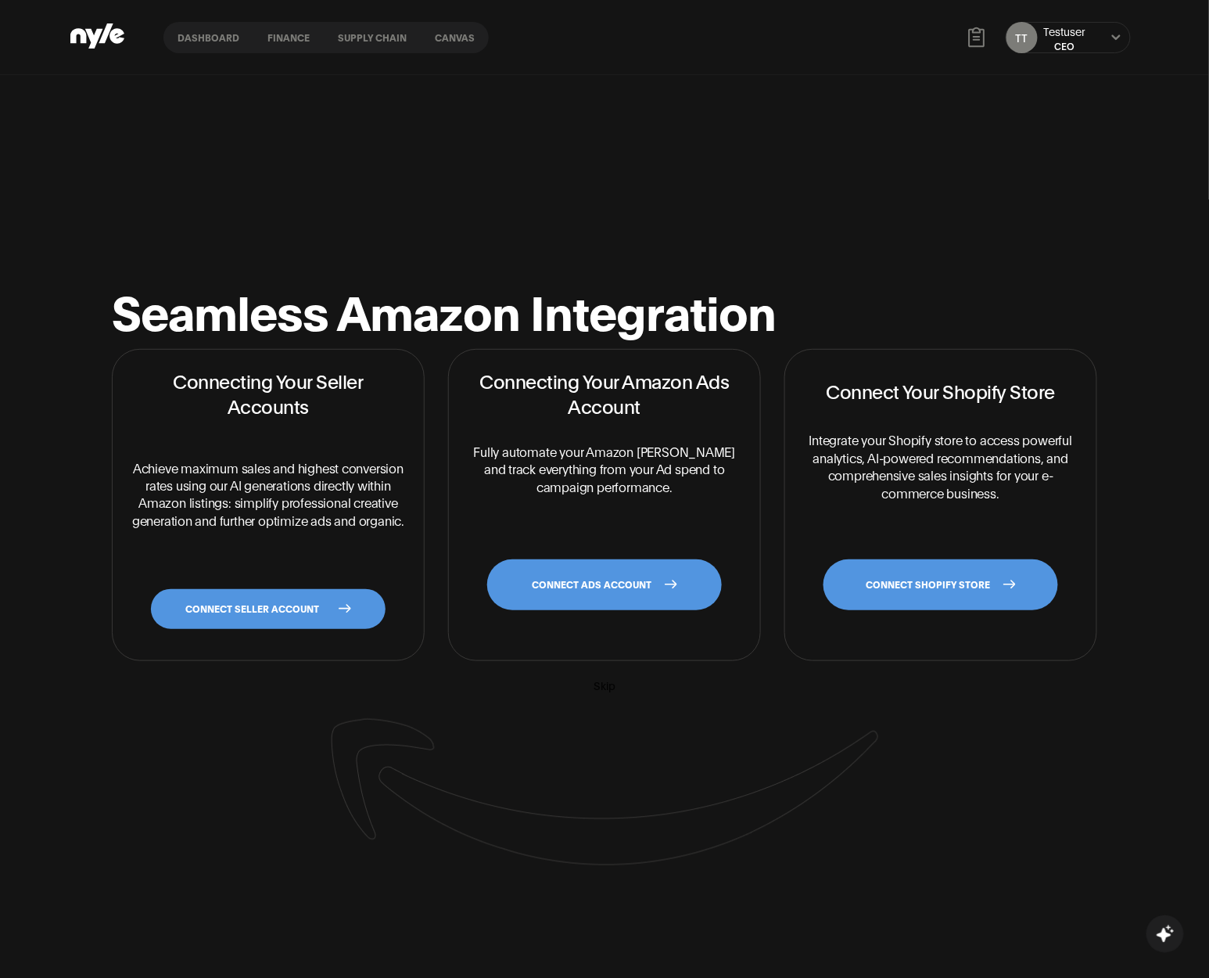
click at [188, 33] on button "Dashboard" at bounding box center [208, 37] width 90 height 11
click at [339, 626] on link "CONNECT SELLER ACCOUNT" at bounding box center [268, 609] width 235 height 40
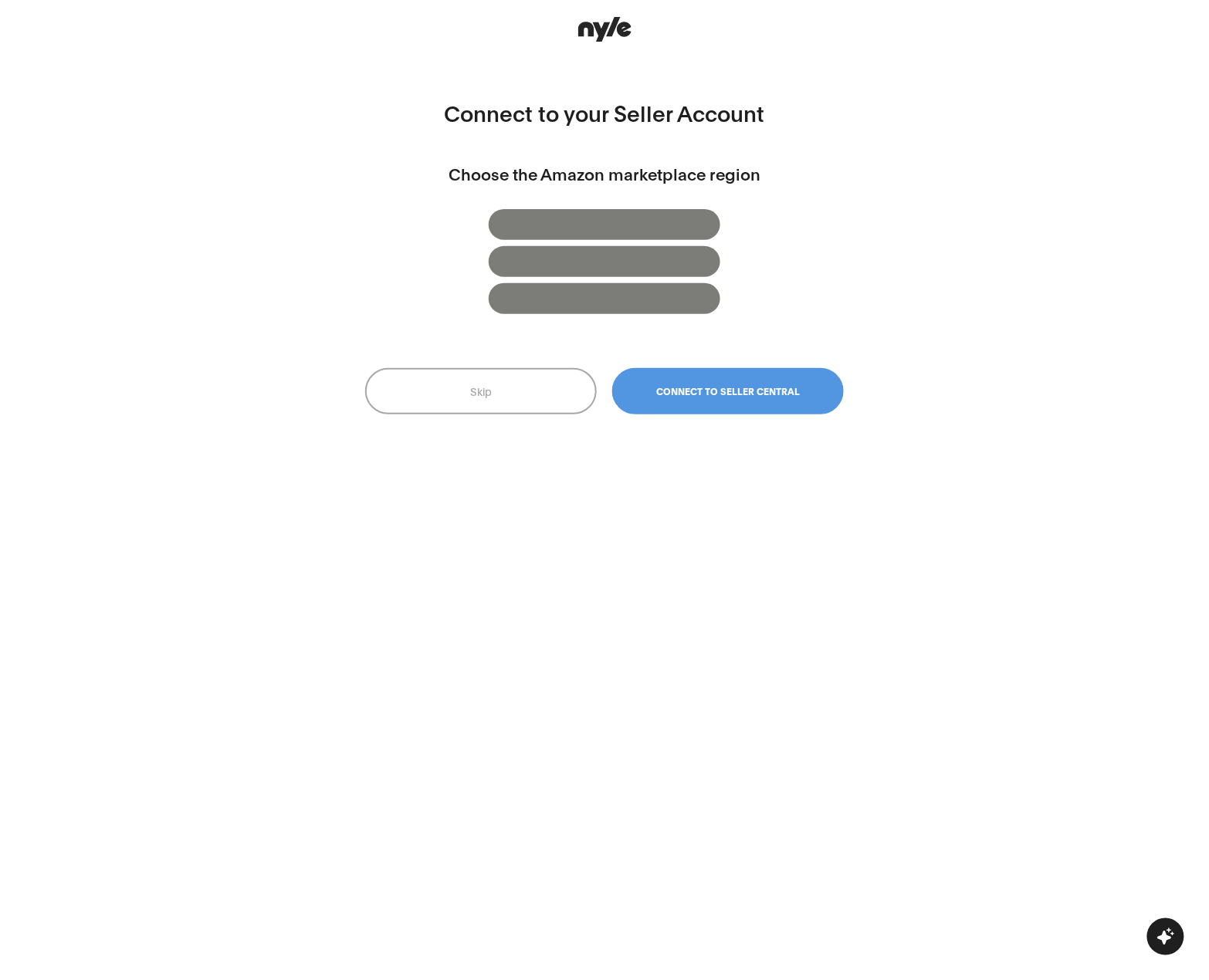
click at [509, 399] on button "Skip" at bounding box center [481, 391] width 232 height 46
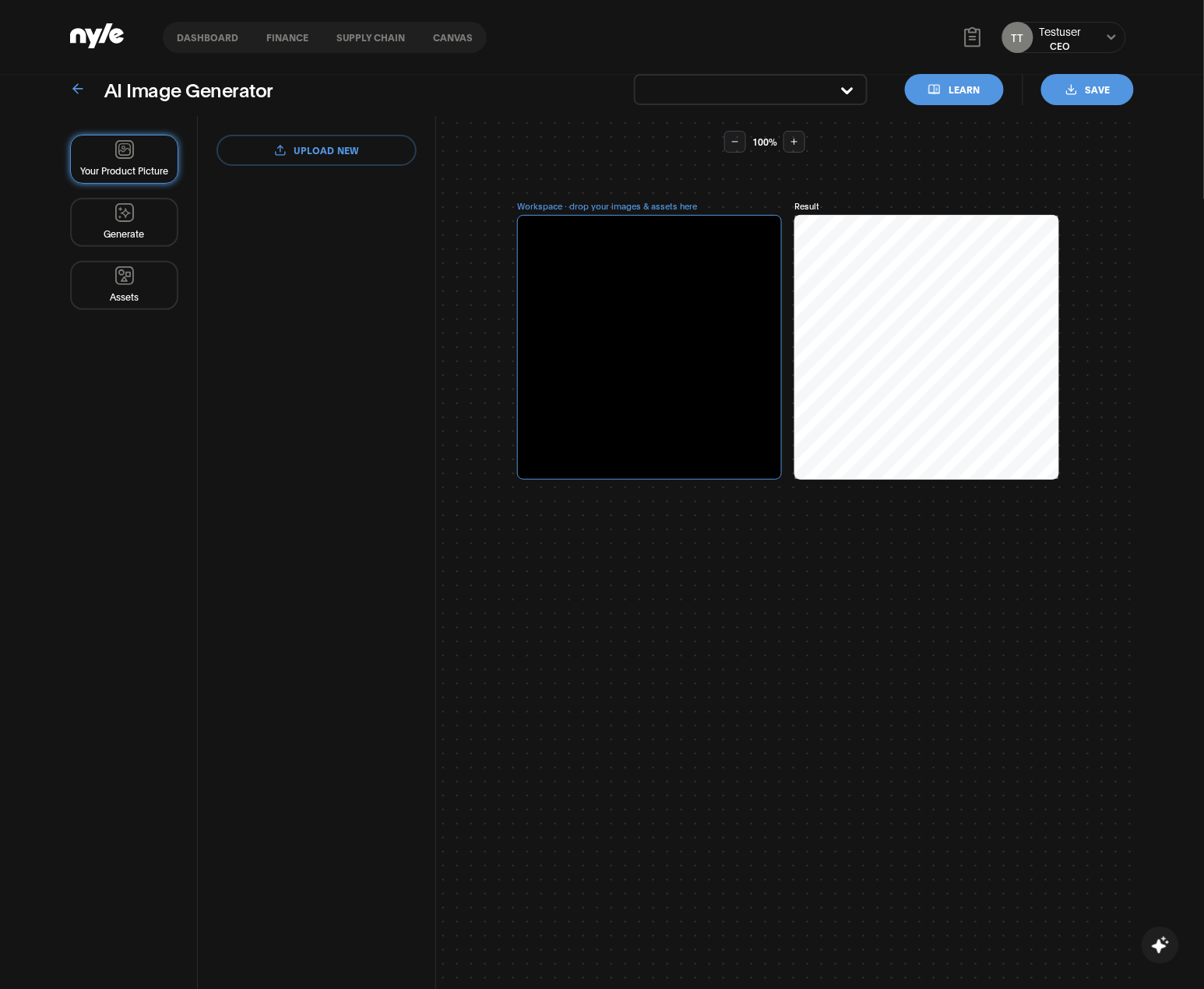
click at [203, 32] on button "Dashboard" at bounding box center [207, 37] width 90 height 11
click at [204, 35] on button "Dashboard" at bounding box center [207, 37] width 90 height 11
click at [446, 33] on button "Canvas" at bounding box center [453, 37] width 68 height 11
click at [1112, 36] on icon at bounding box center [1111, 37] width 10 height 9
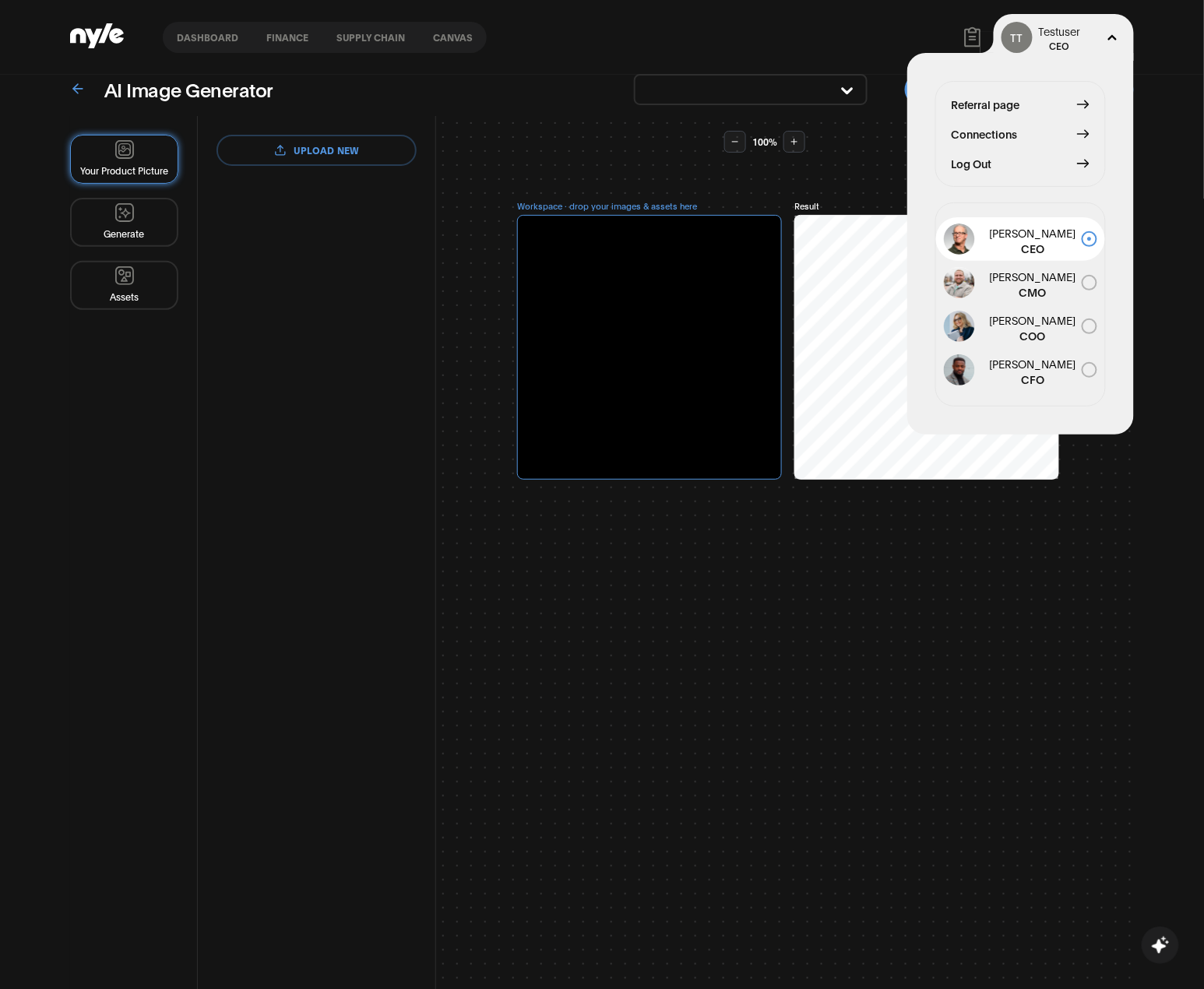
click at [982, 134] on span "Connections" at bounding box center [985, 133] width 66 height 17
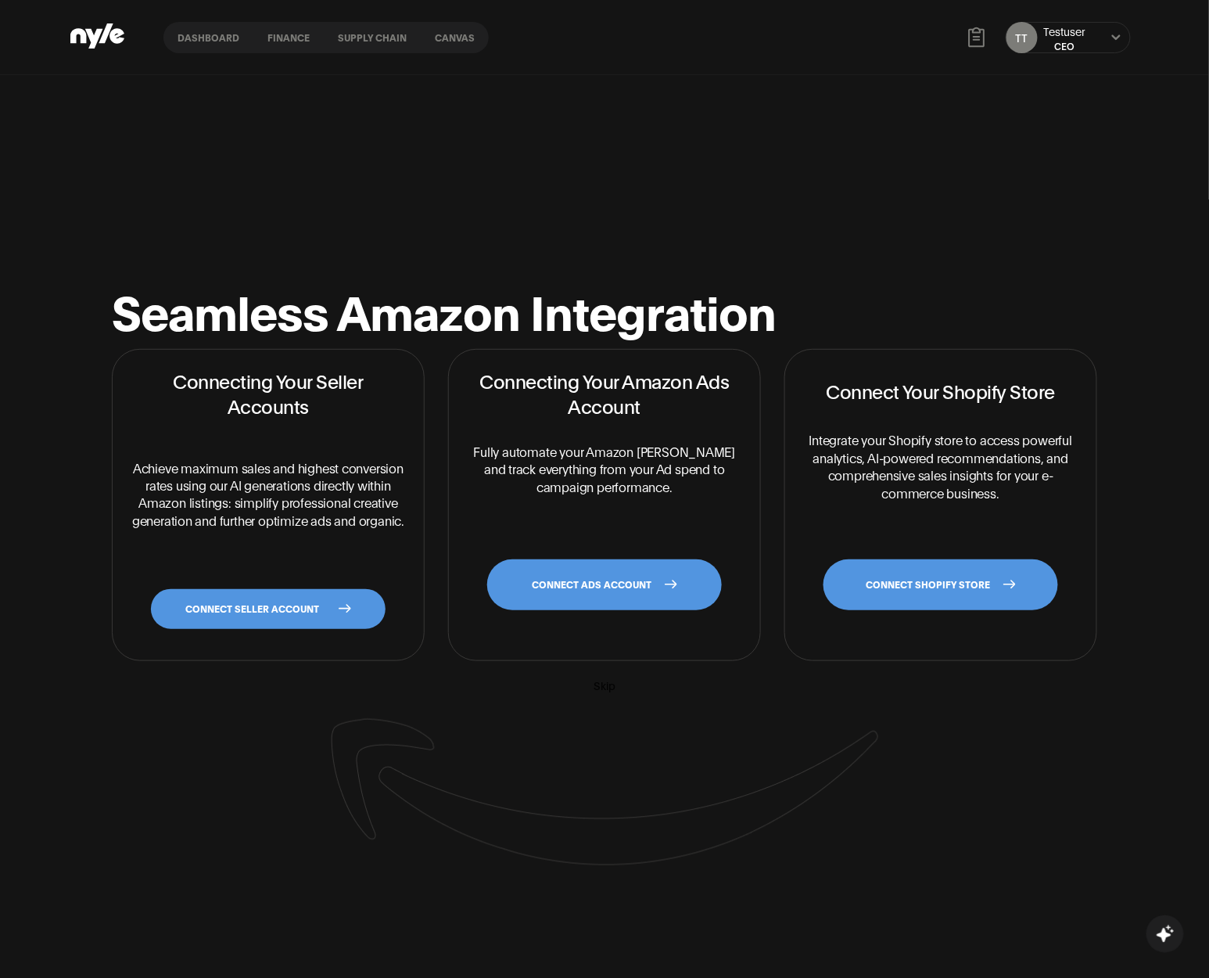
click at [924, 589] on link "CONNECT SHOPIFY STORE" at bounding box center [941, 584] width 235 height 51
click at [271, 626] on link "CONNECT SELLER ACCOUNT" at bounding box center [268, 609] width 235 height 40
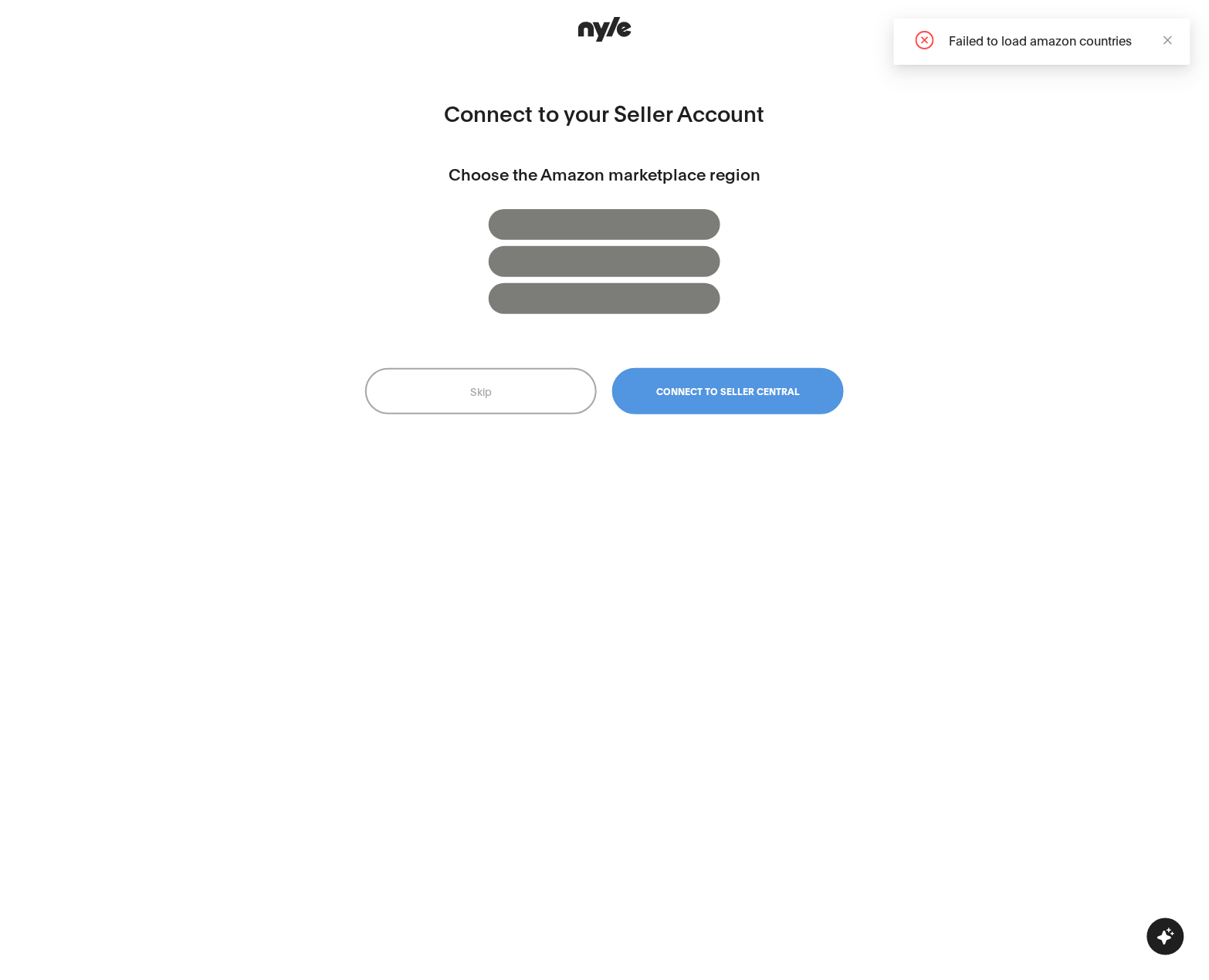
click at [610, 239] on div at bounding box center [604, 224] width 232 height 31
click at [584, 318] on div "Connect to your Seller Account Choose the Amazon marketplace region Skip Connec…" at bounding box center [604, 490] width 500 height 946
click at [593, 299] on div at bounding box center [604, 298] width 232 height 31
click at [544, 384] on button "Skip" at bounding box center [481, 391] width 232 height 46
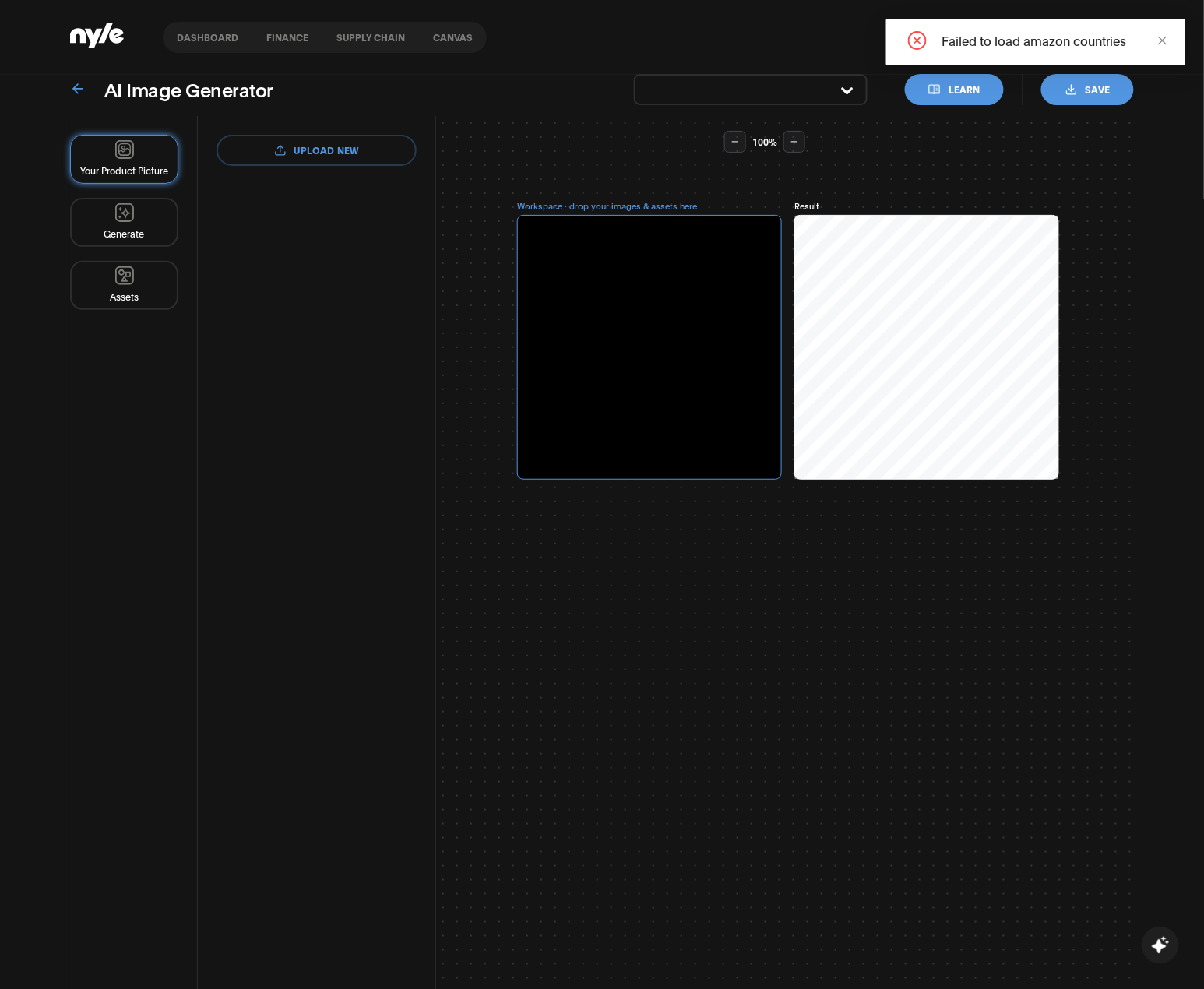
click at [1160, 42] on icon "close" at bounding box center [1162, 40] width 11 height 11
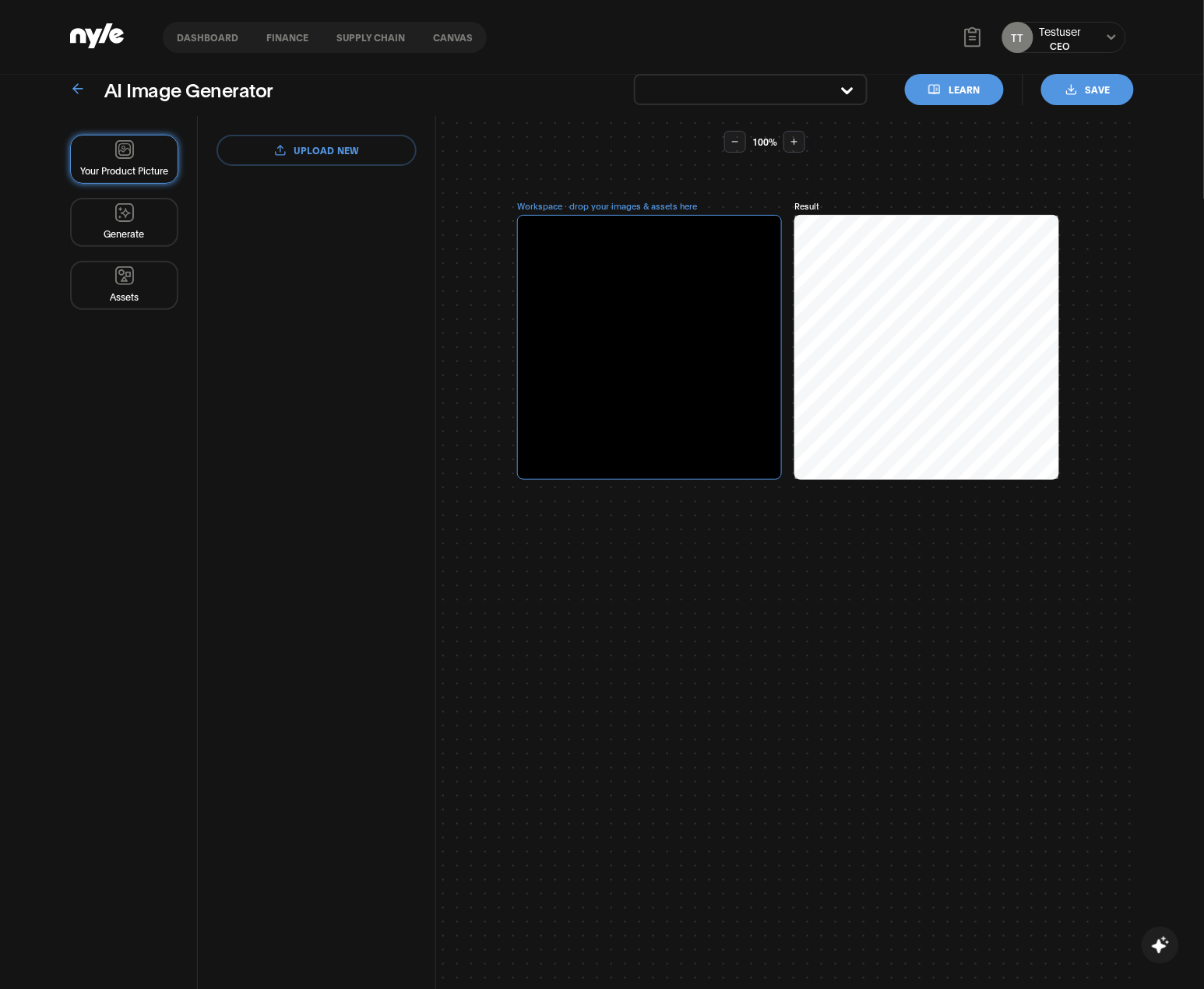
click at [1106, 36] on button at bounding box center [1111, 37] width 13 height 13
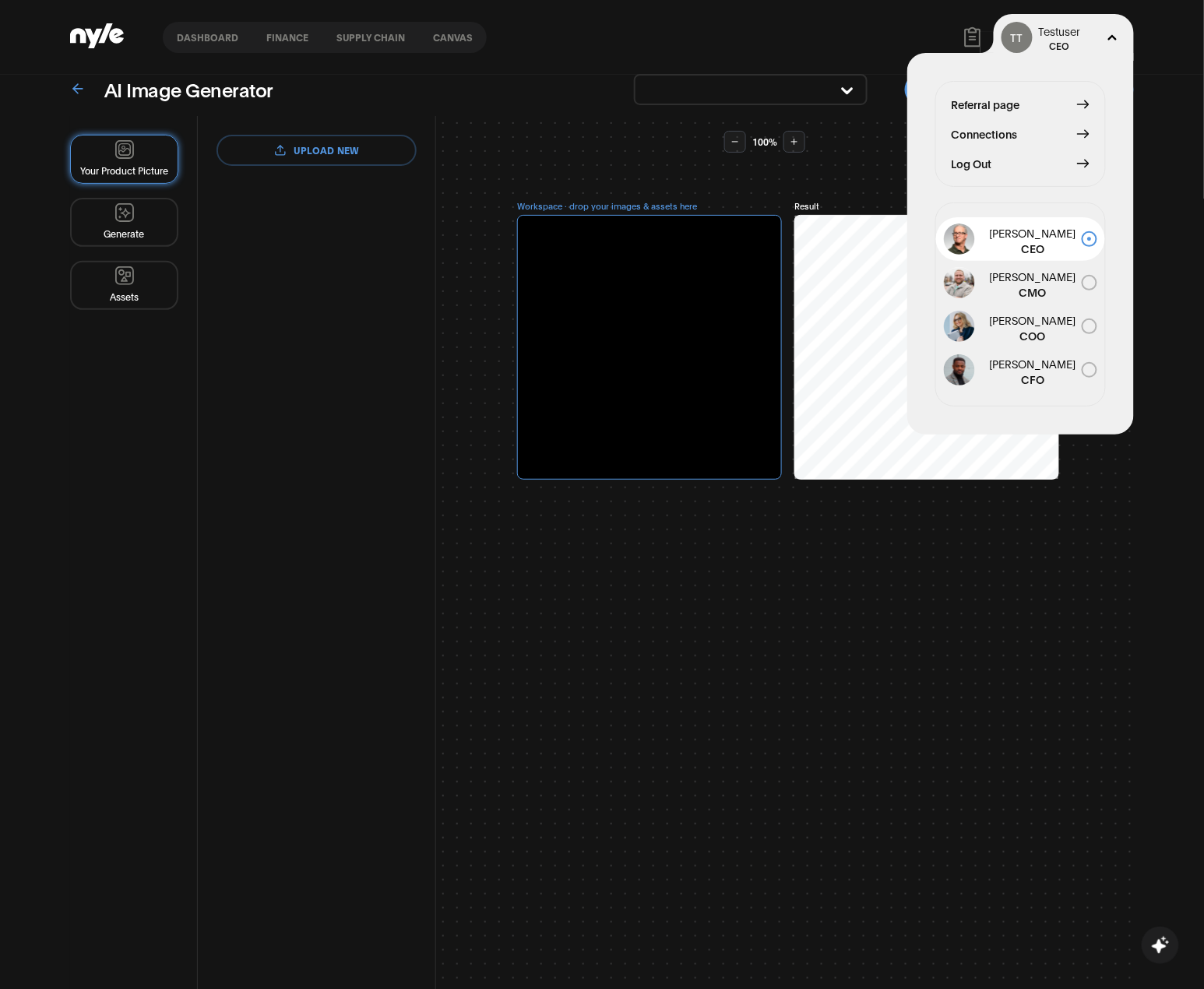
click at [978, 130] on span "Connections" at bounding box center [985, 133] width 66 height 17
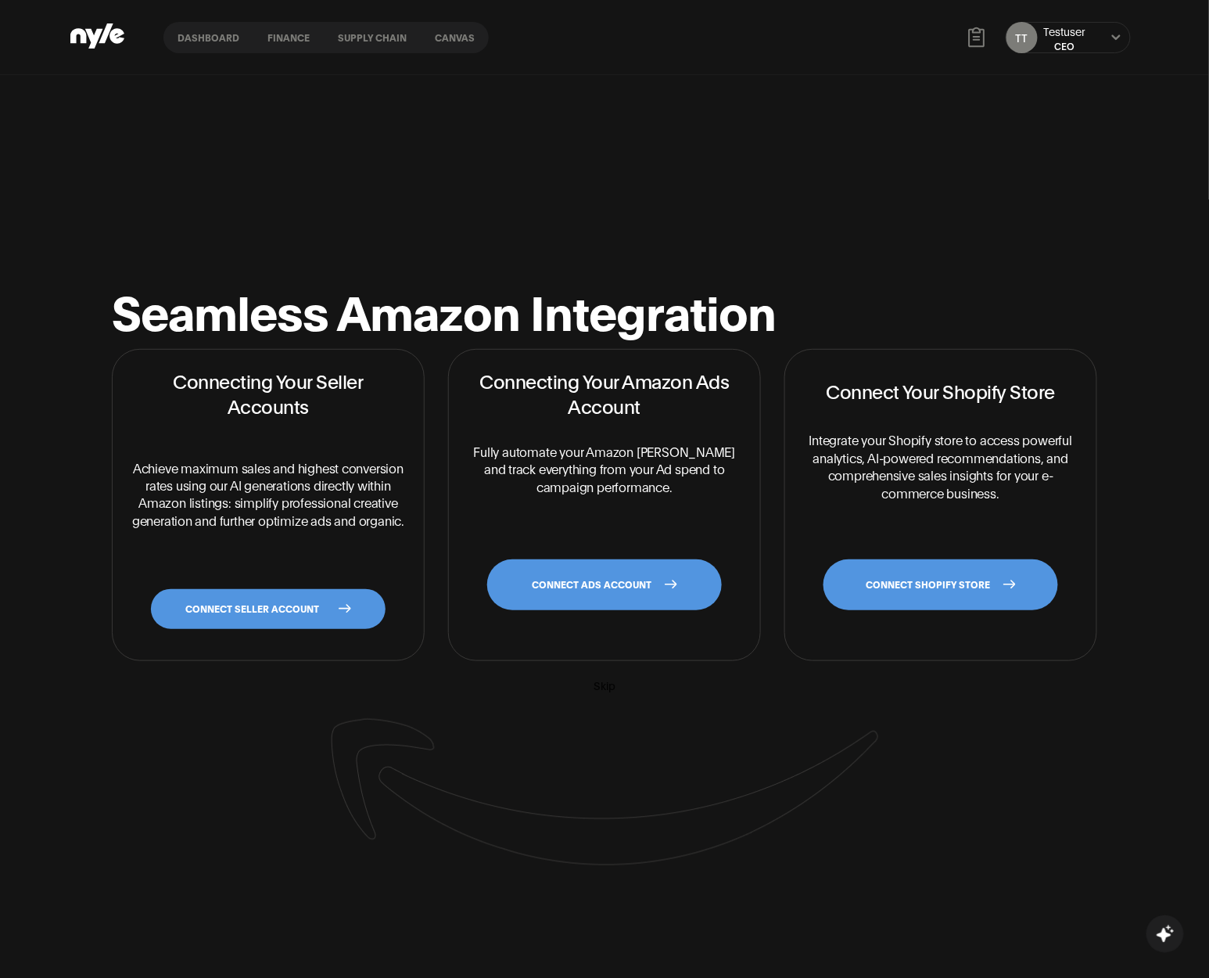
click at [626, 601] on link "CONNECT ADS ACCOUNT" at bounding box center [604, 584] width 235 height 51
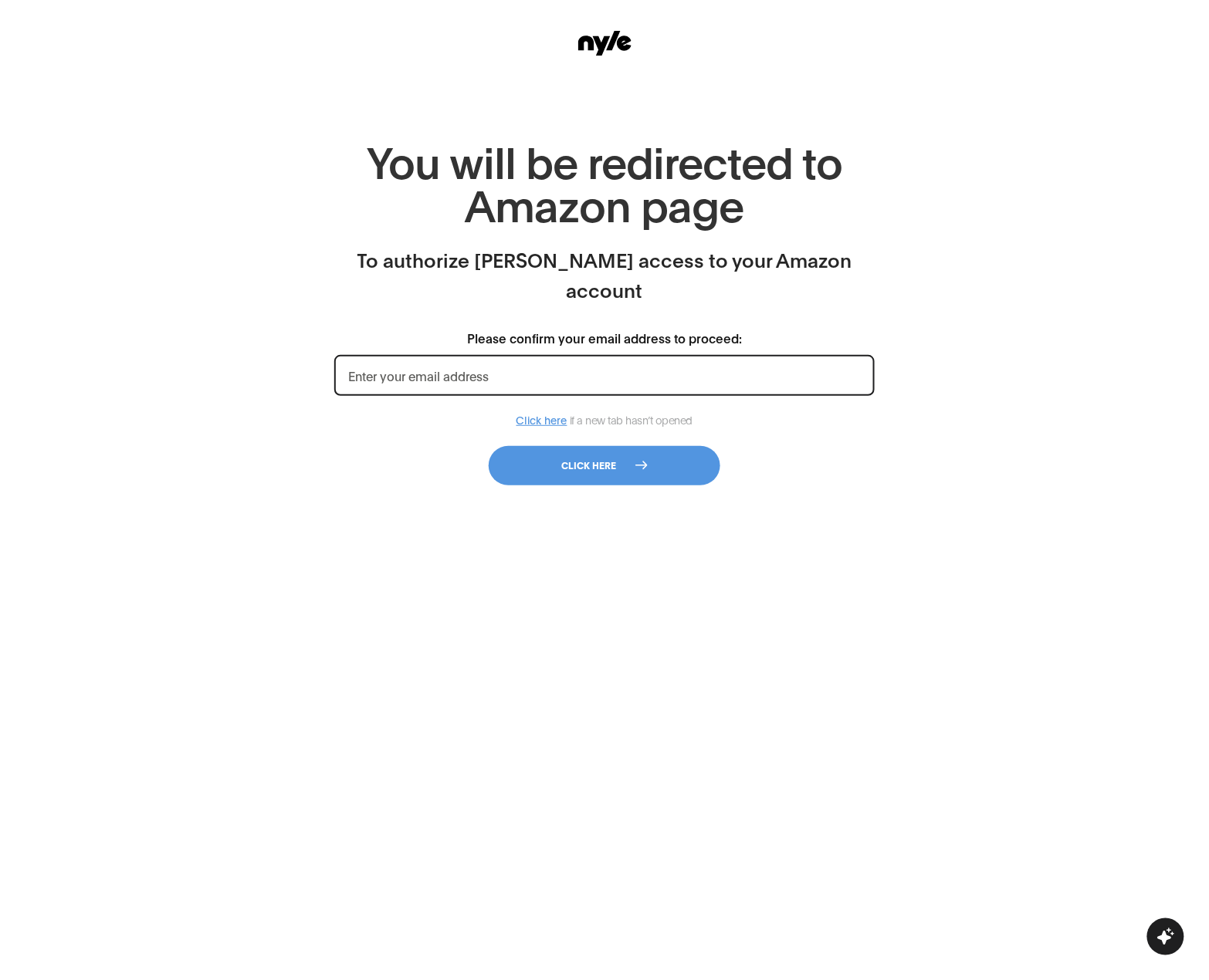
click at [532, 355] on input "Please confirm your email address to proceed:" at bounding box center [604, 375] width 540 height 40
type input "info@nyle.ai"
click at [590, 446] on button "Click here" at bounding box center [604, 466] width 232 height 39
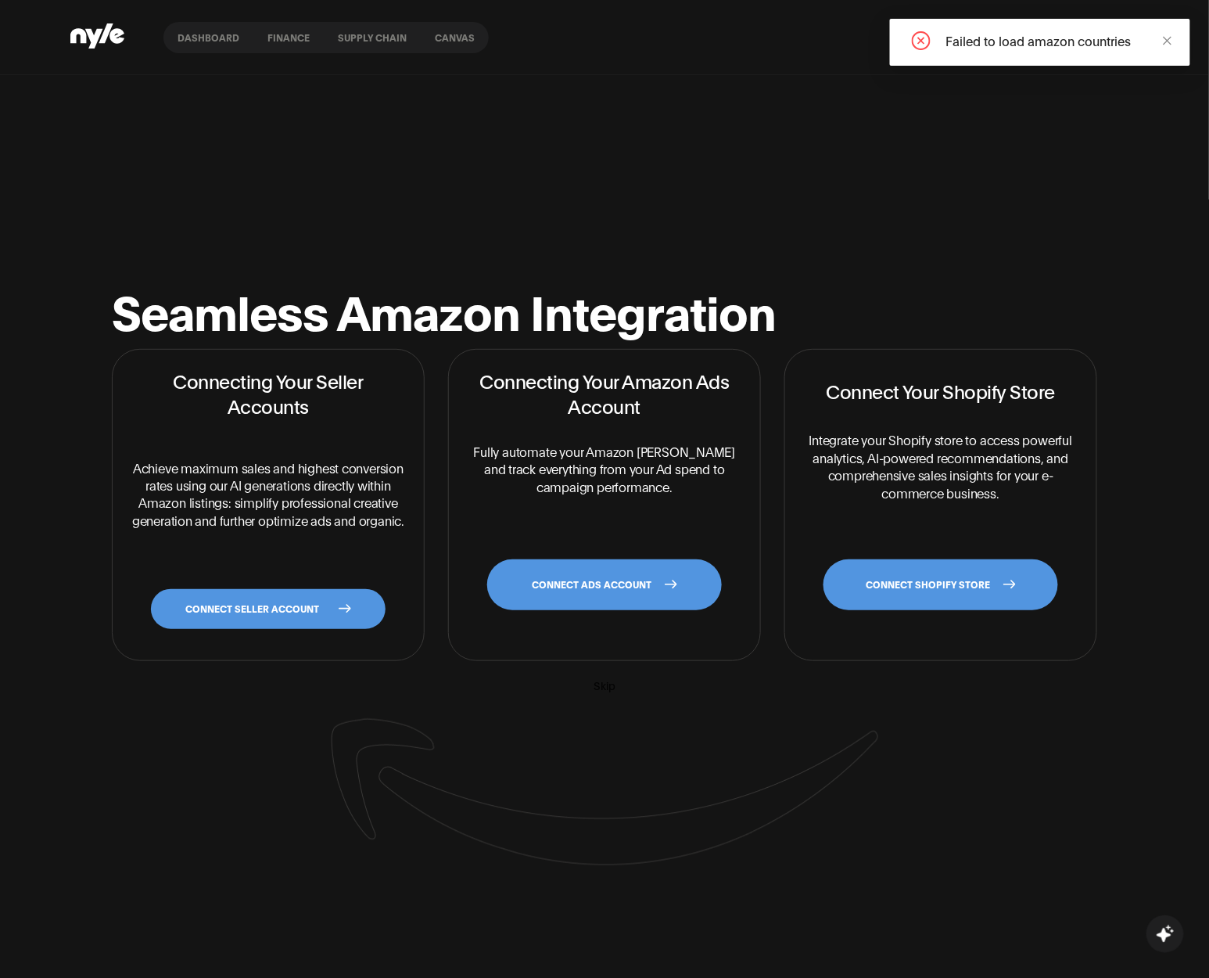
click at [1173, 33] on span at bounding box center [1167, 39] width 11 height 15
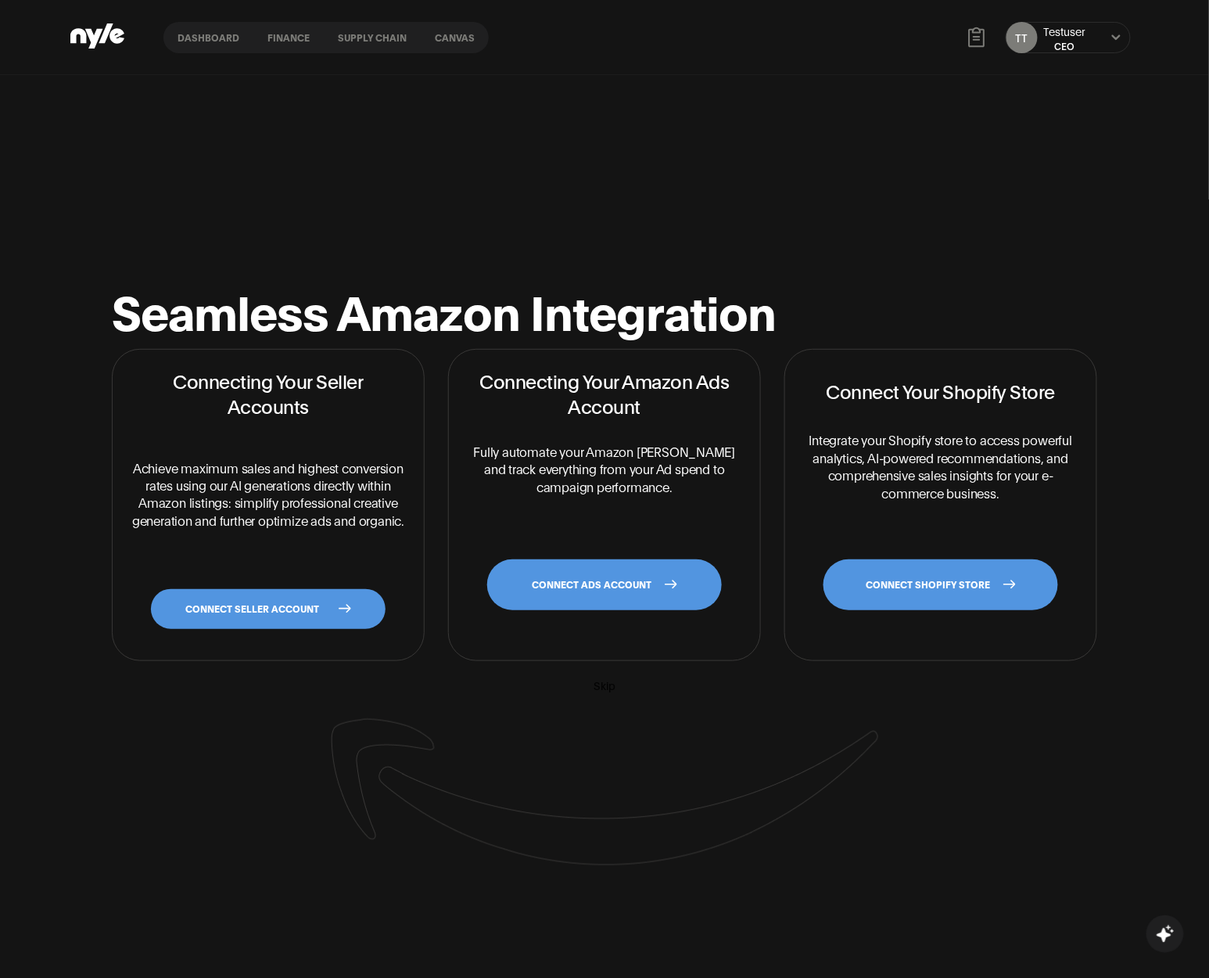
click at [1118, 33] on button at bounding box center [1116, 37] width 13 height 13
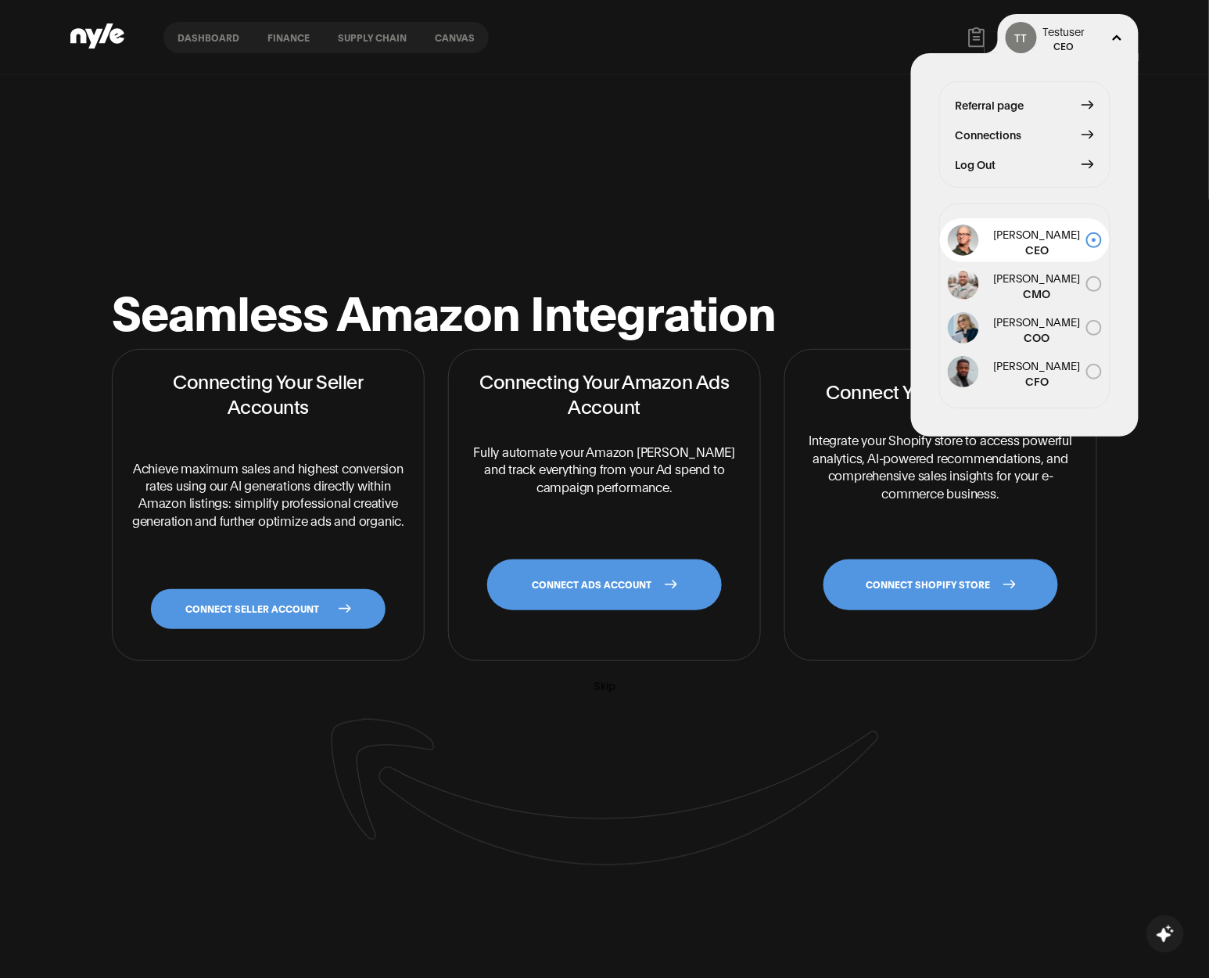
click at [1014, 167] on button "Log Out" at bounding box center [1025, 164] width 138 height 17
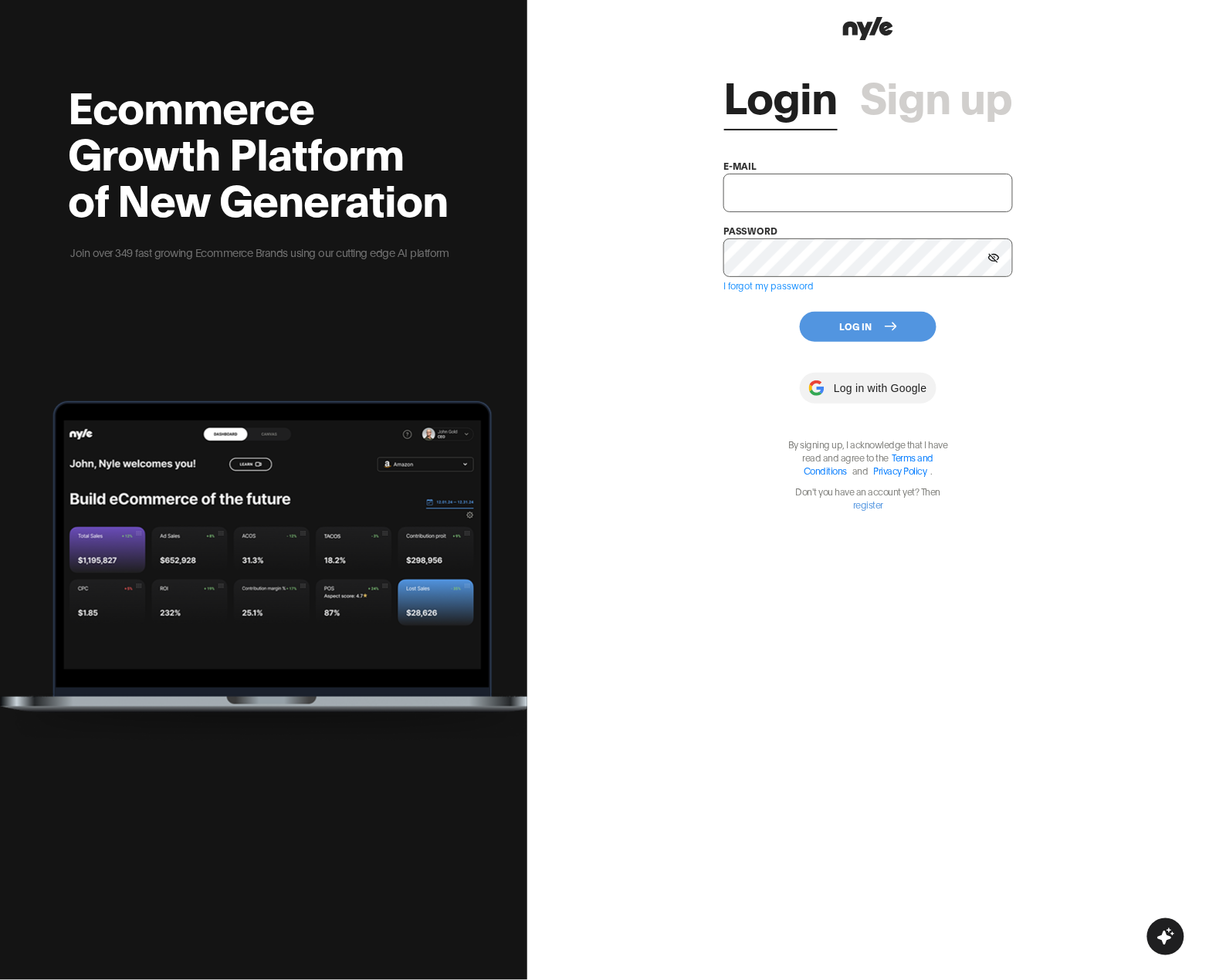
click at [821, 205] on input "text" at bounding box center [868, 192] width 289 height 38
type input "tuqxoxa@yandex.ru"
click at [863, 331] on button "Log In" at bounding box center [868, 327] width 136 height 31
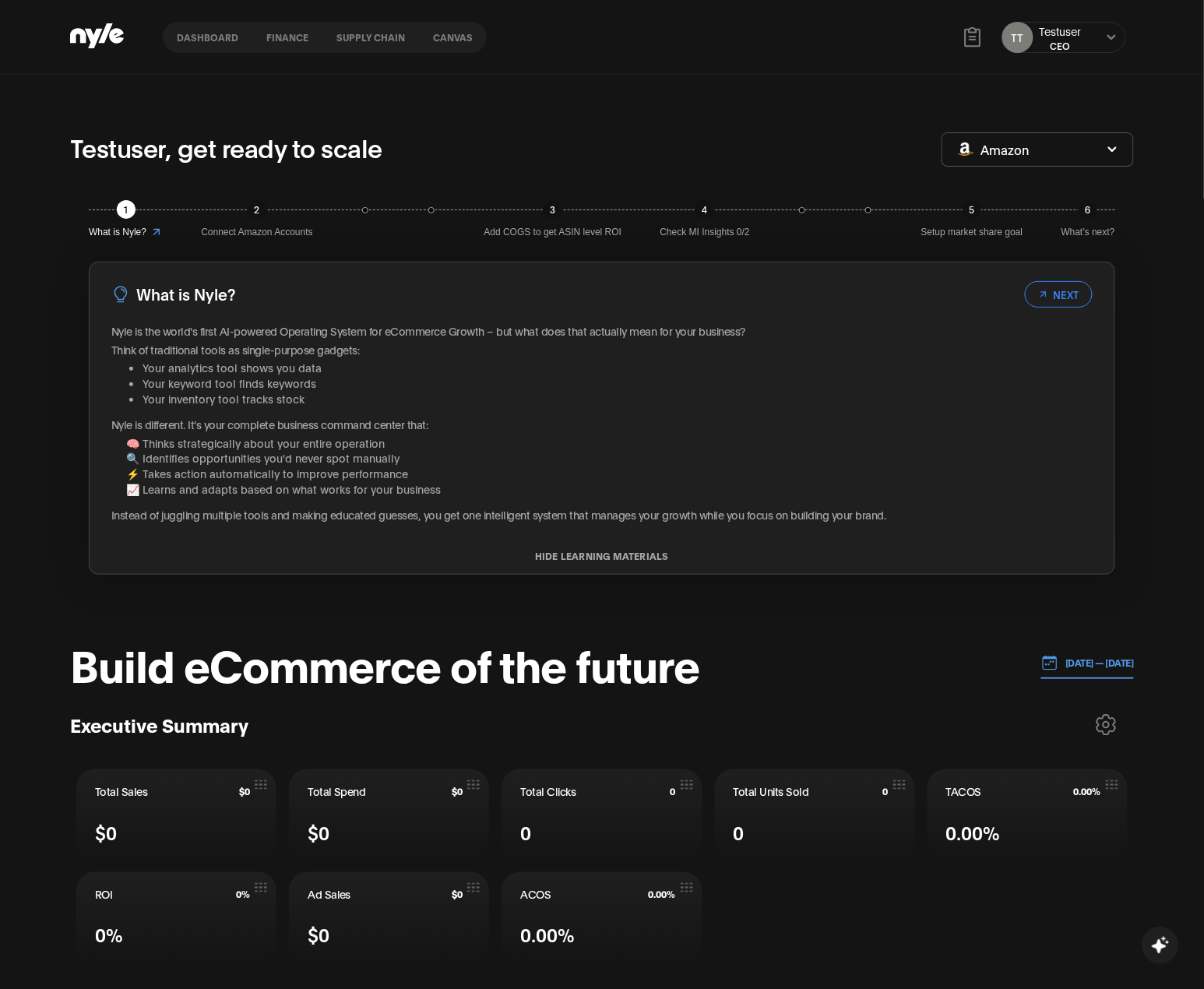
click at [194, 39] on button "Dashboard" at bounding box center [207, 37] width 90 height 11
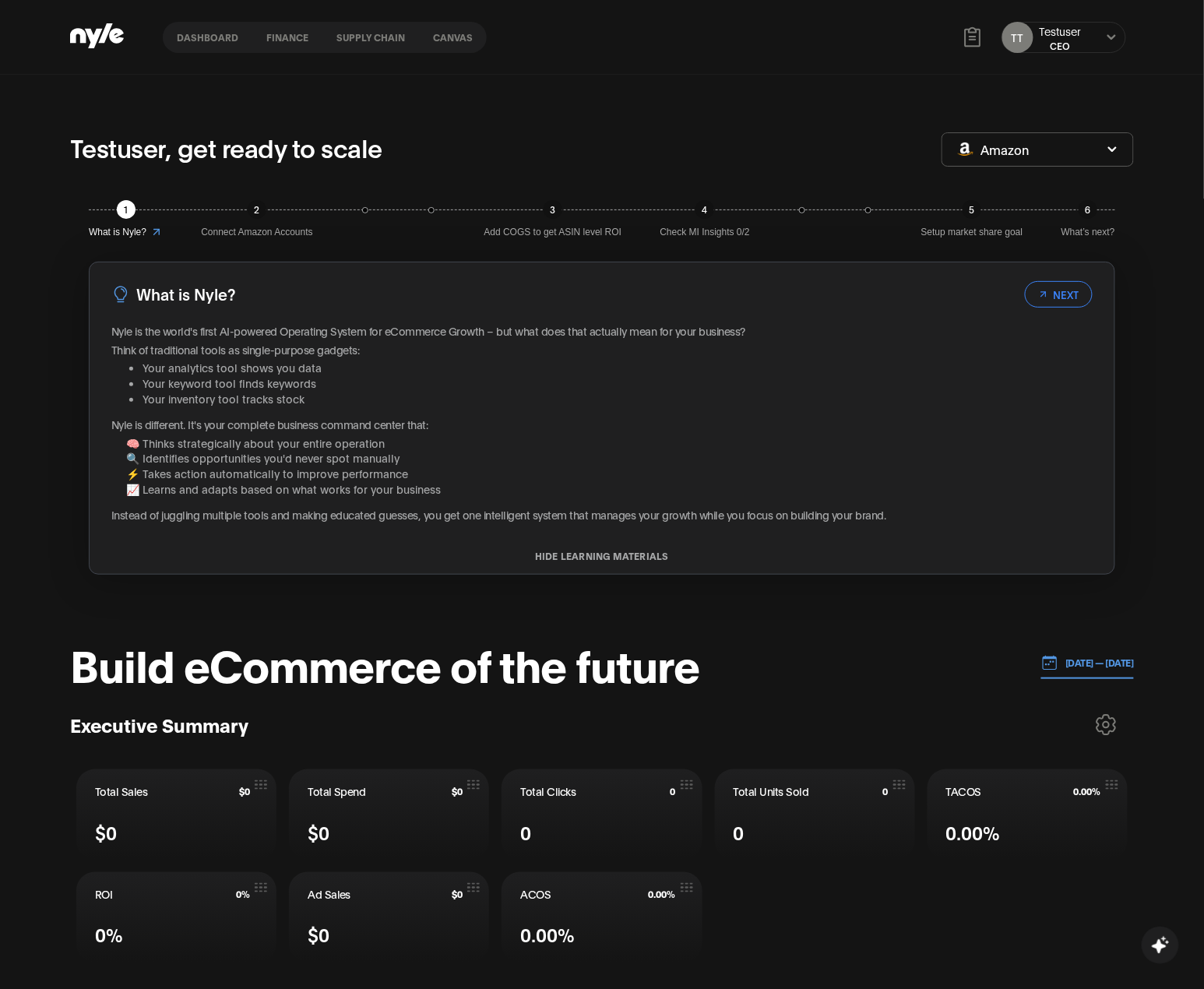
click at [266, 36] on button "finance" at bounding box center [287, 37] width 70 height 11
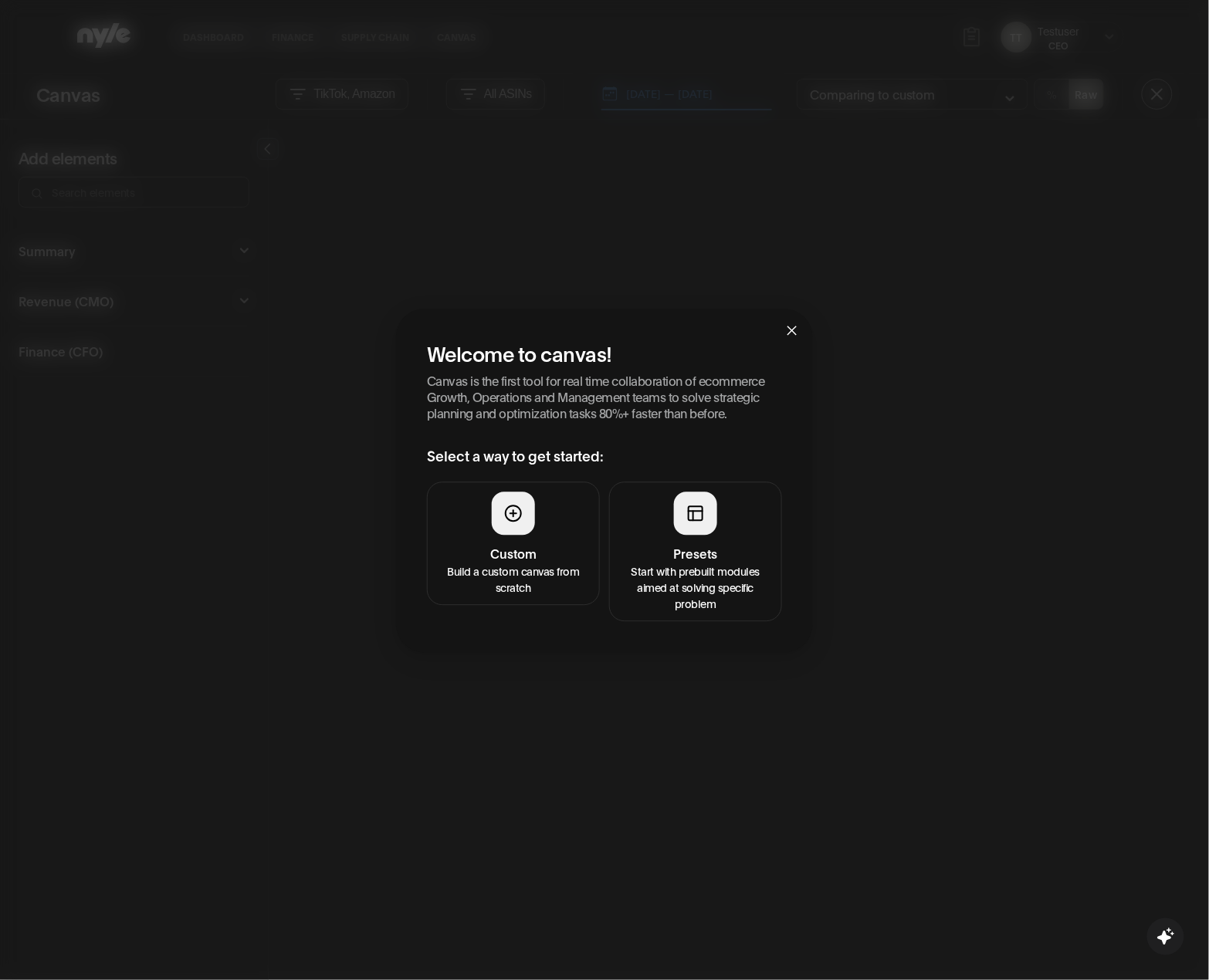
click at [657, 548] on h4 "Presets" at bounding box center [695, 554] width 153 height 19
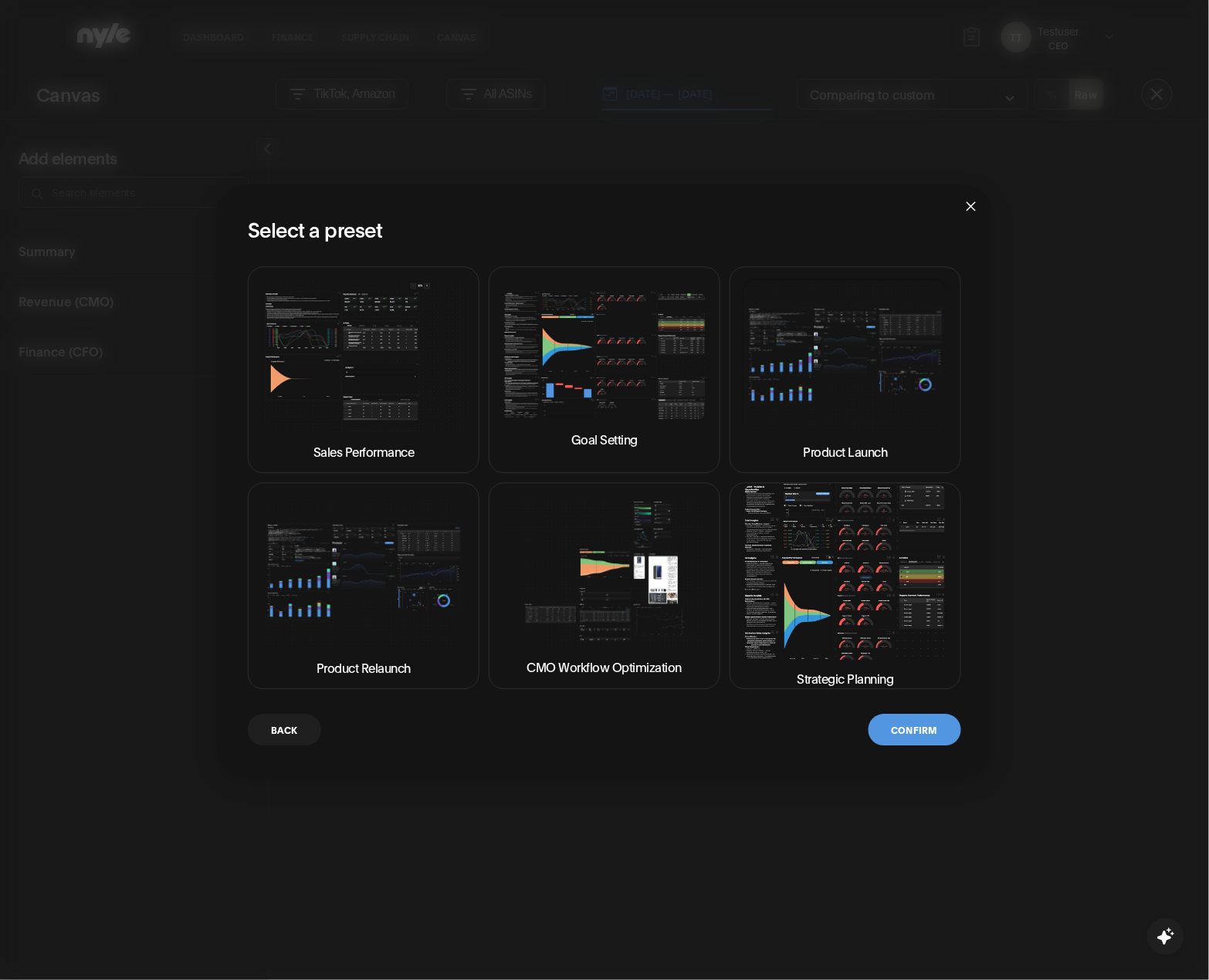
click at [816, 548] on img at bounding box center [845, 572] width 205 height 176
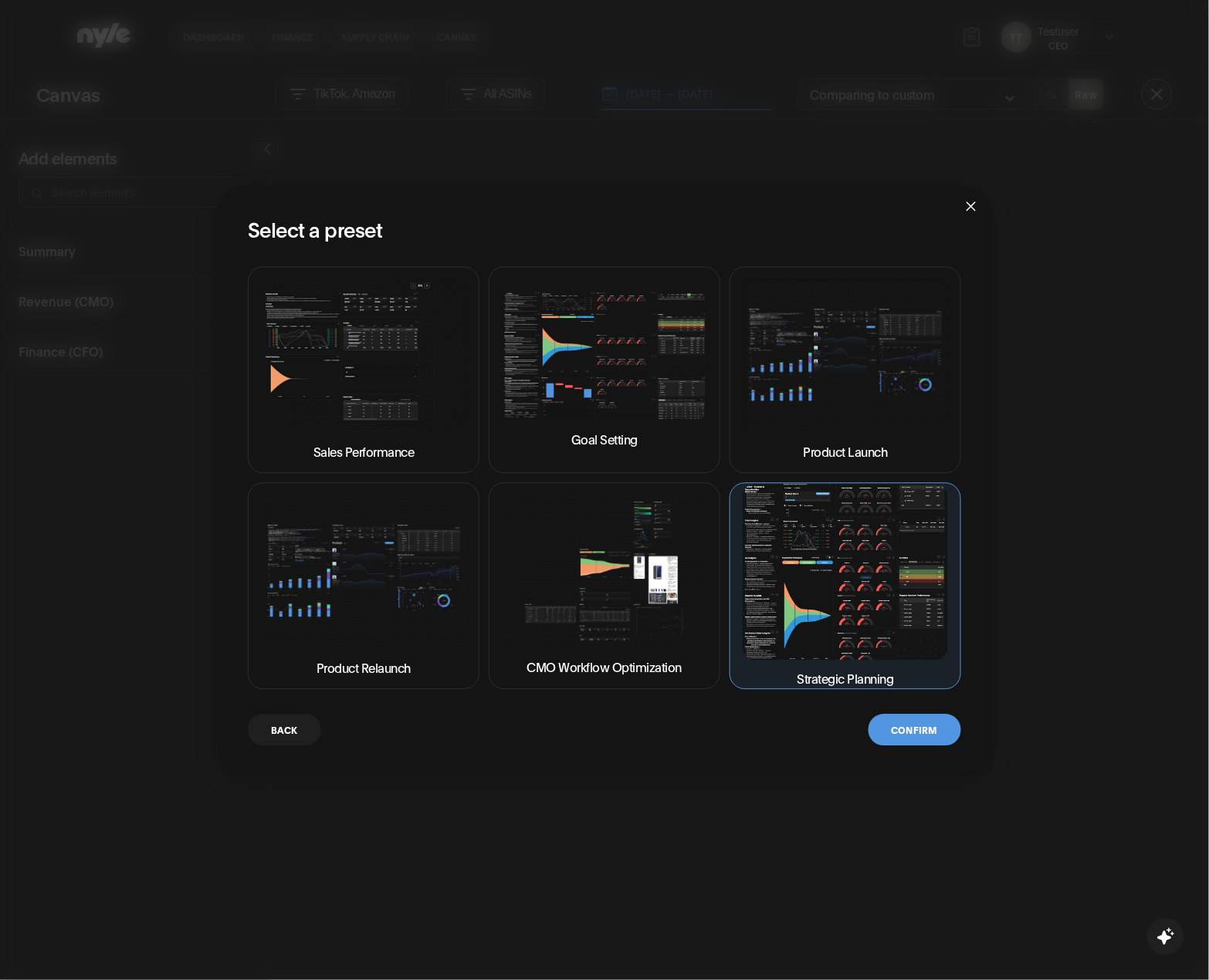
click at [914, 728] on button "Confirm" at bounding box center [915, 730] width 93 height 32
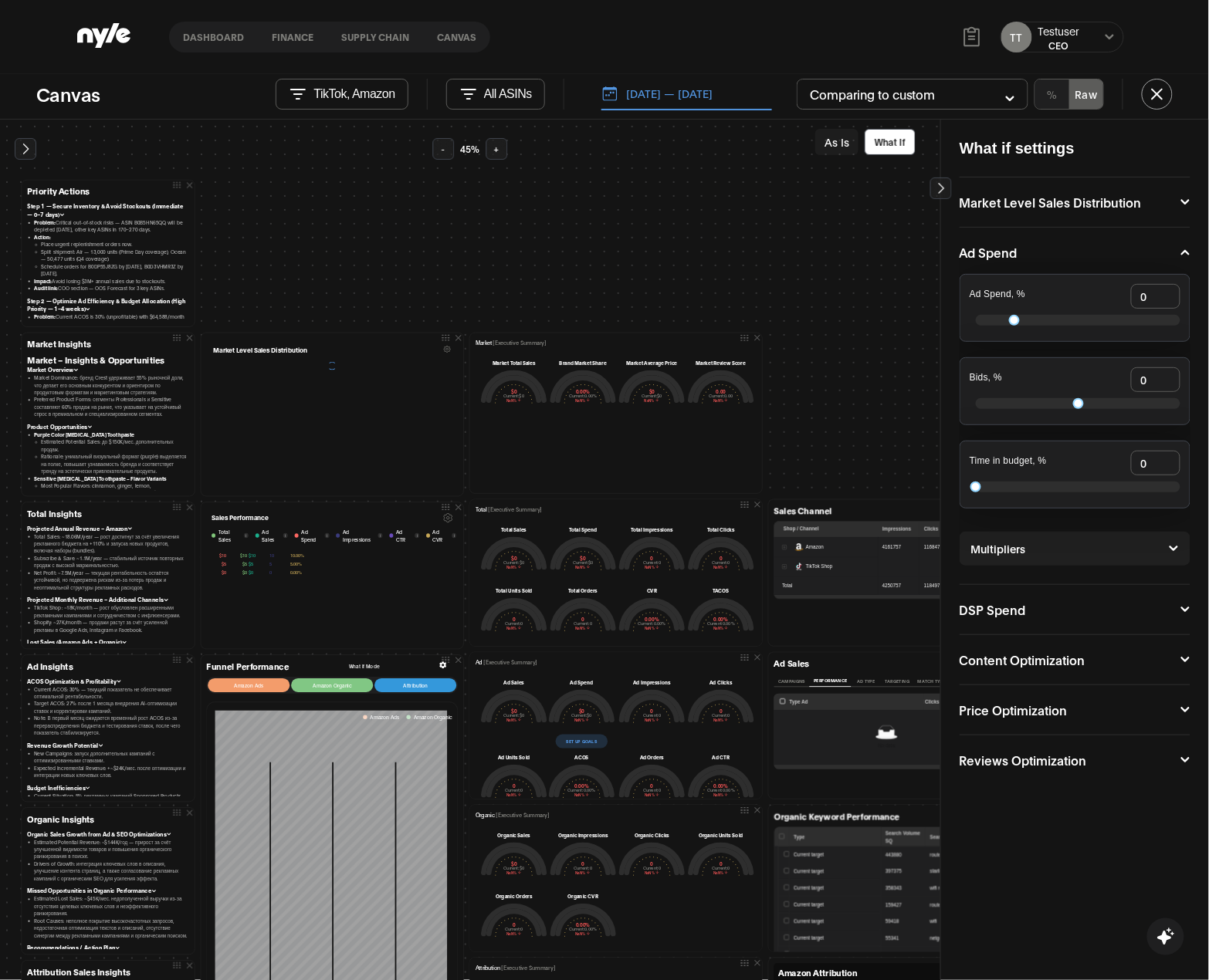
click at [33, 155] on button at bounding box center [26, 149] width 22 height 22
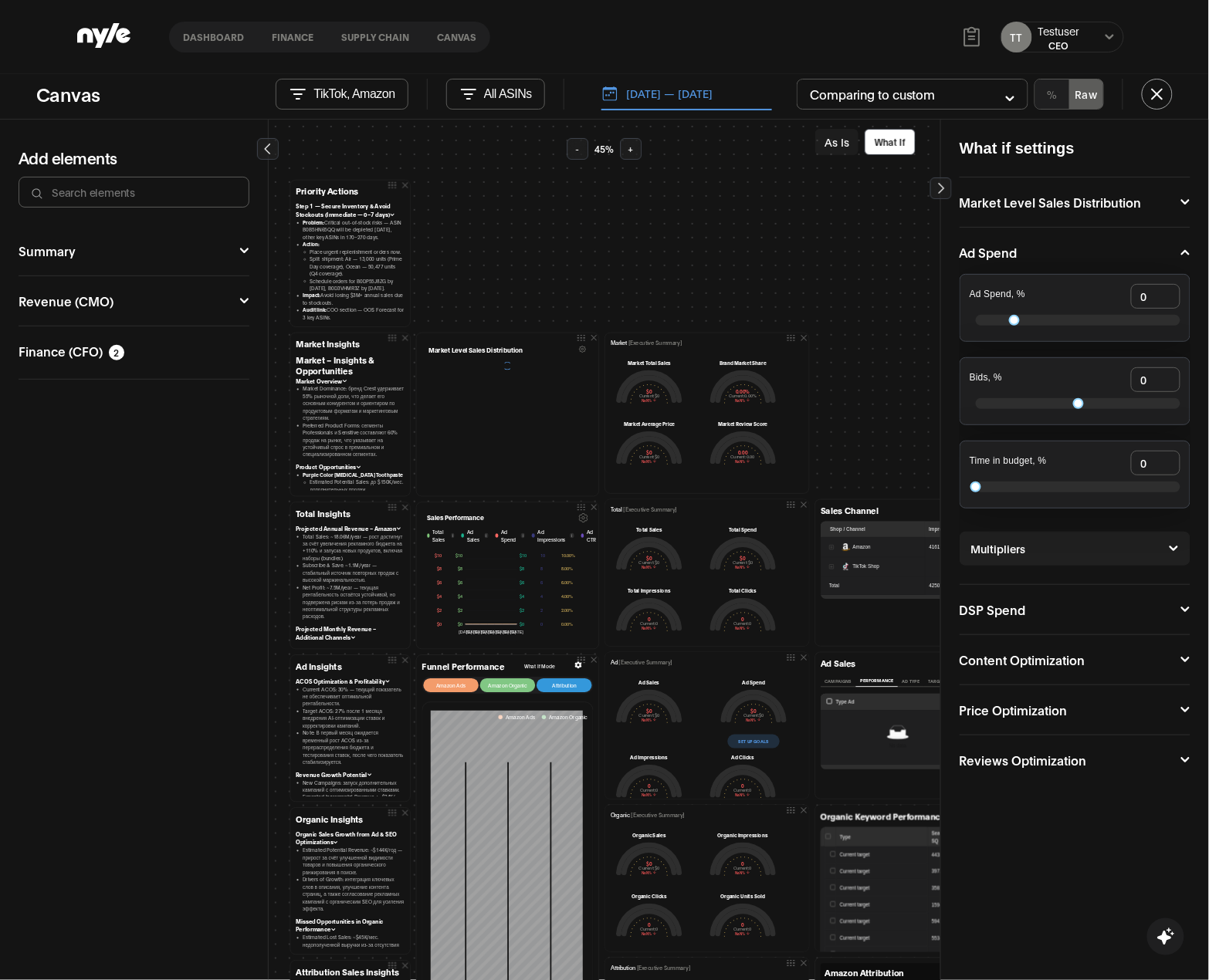
click at [66, 250] on button "Summary" at bounding box center [134, 251] width 231 height 13
click at [207, 278] on span "Full Summary" at bounding box center [202, 280] width 58 height 12
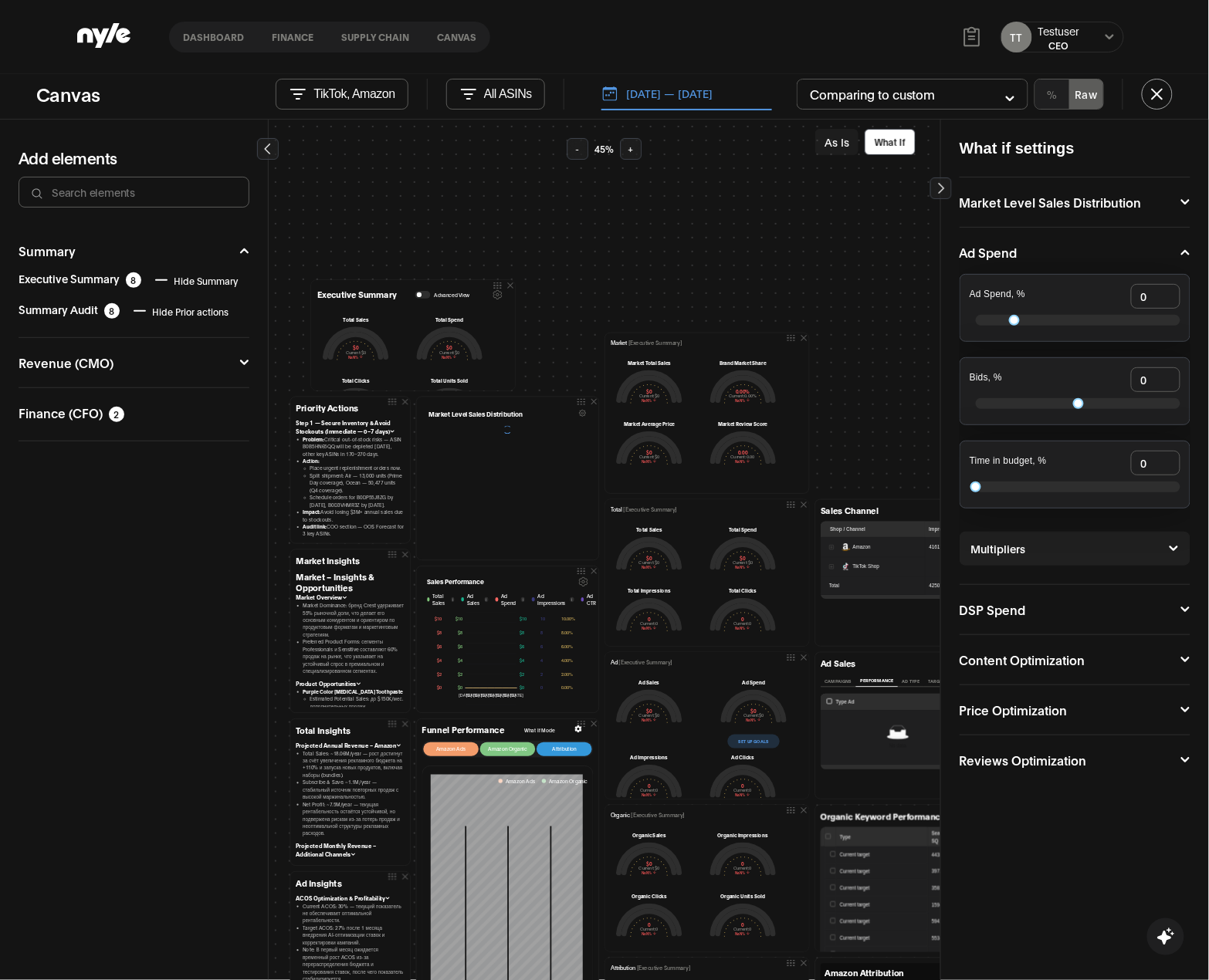
click at [81, 273] on div "Executive Summary 8 Hide Summary" at bounding box center [130, 280] width 224 height 16
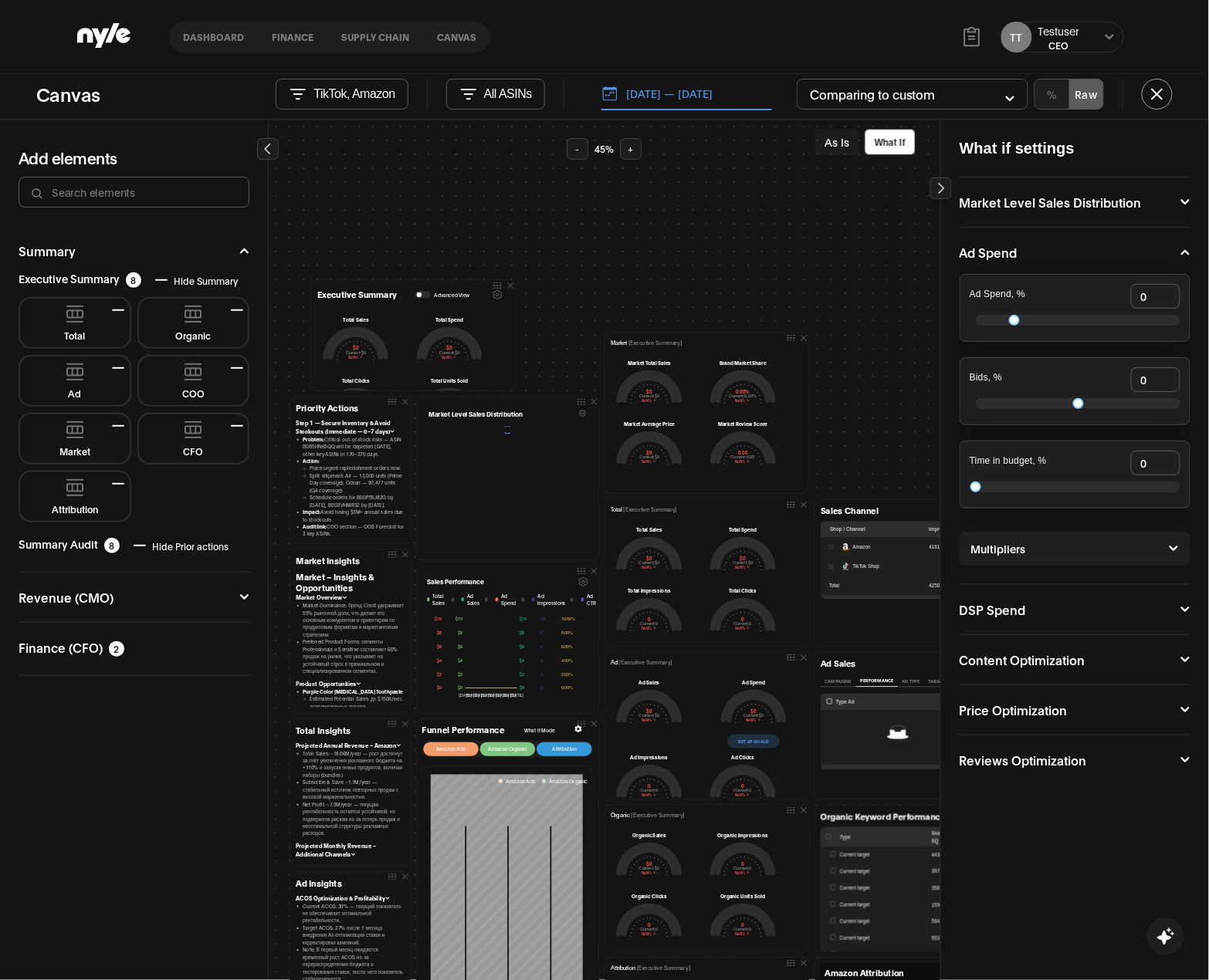
click at [105, 316] on button "Total" at bounding box center [75, 323] width 98 height 37
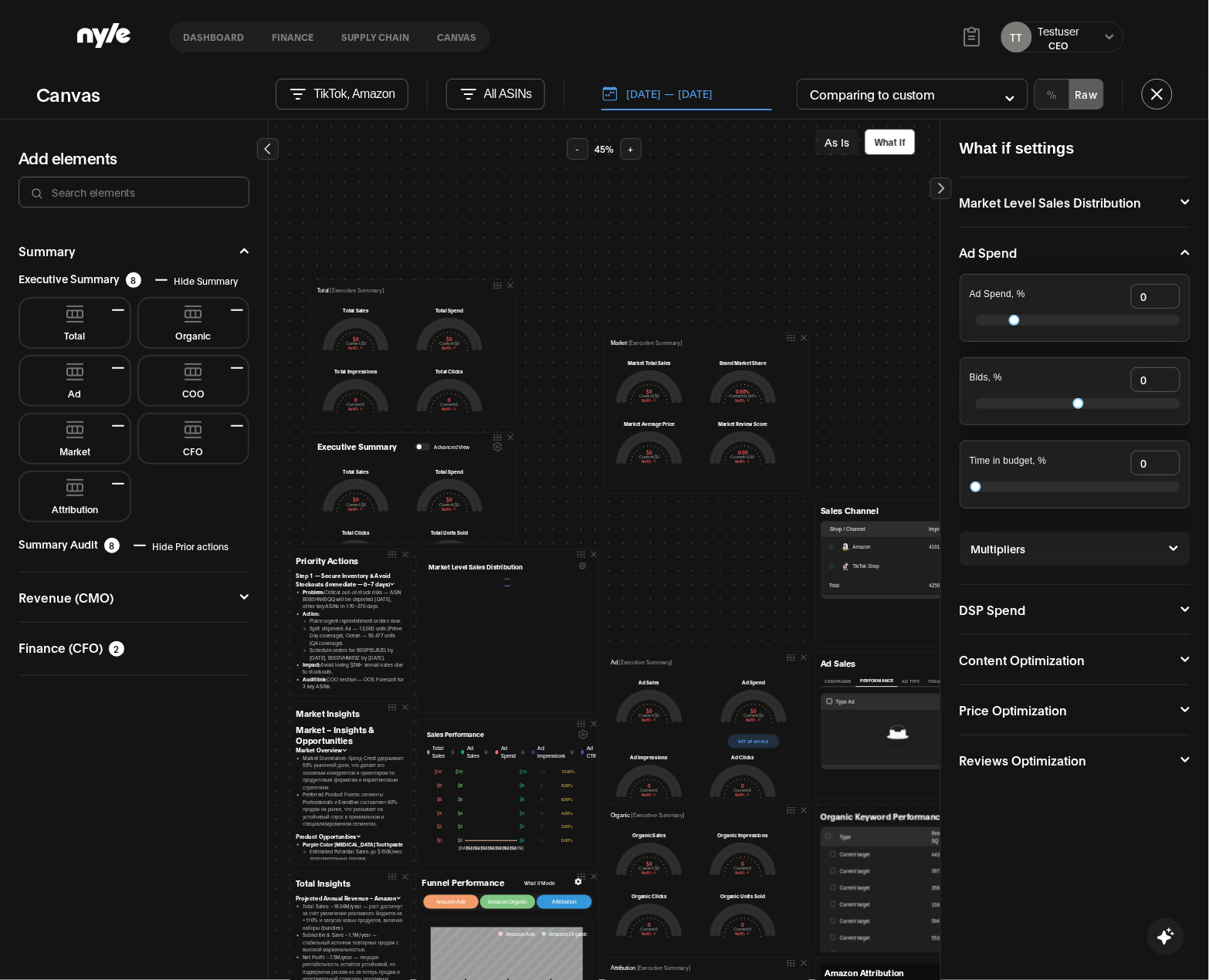
click at [359, 38] on button "Supply chain" at bounding box center [375, 37] width 96 height 11
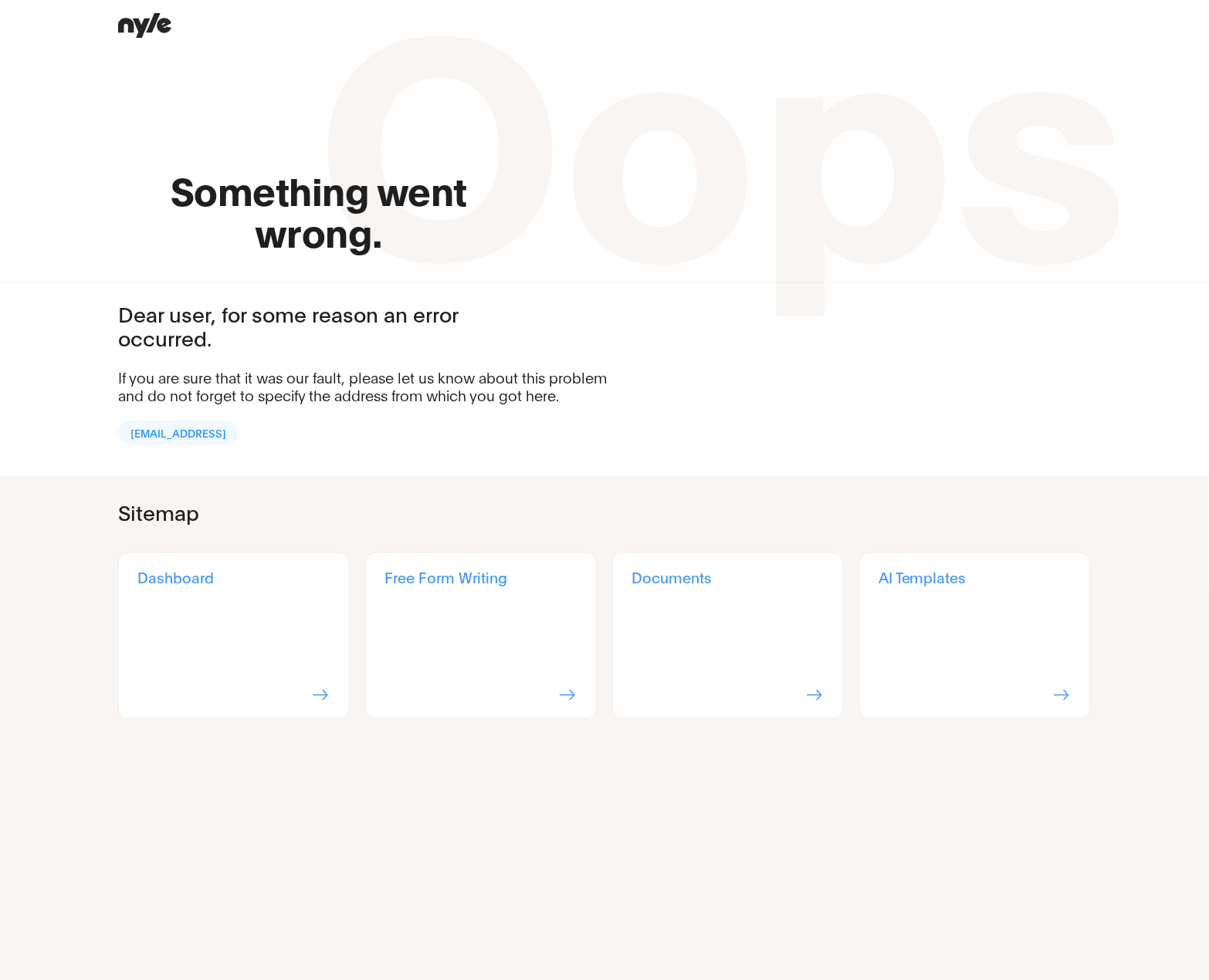
click at [674, 20] on div "Something went wrong. Oops" at bounding box center [604, 132] width 1047 height 239
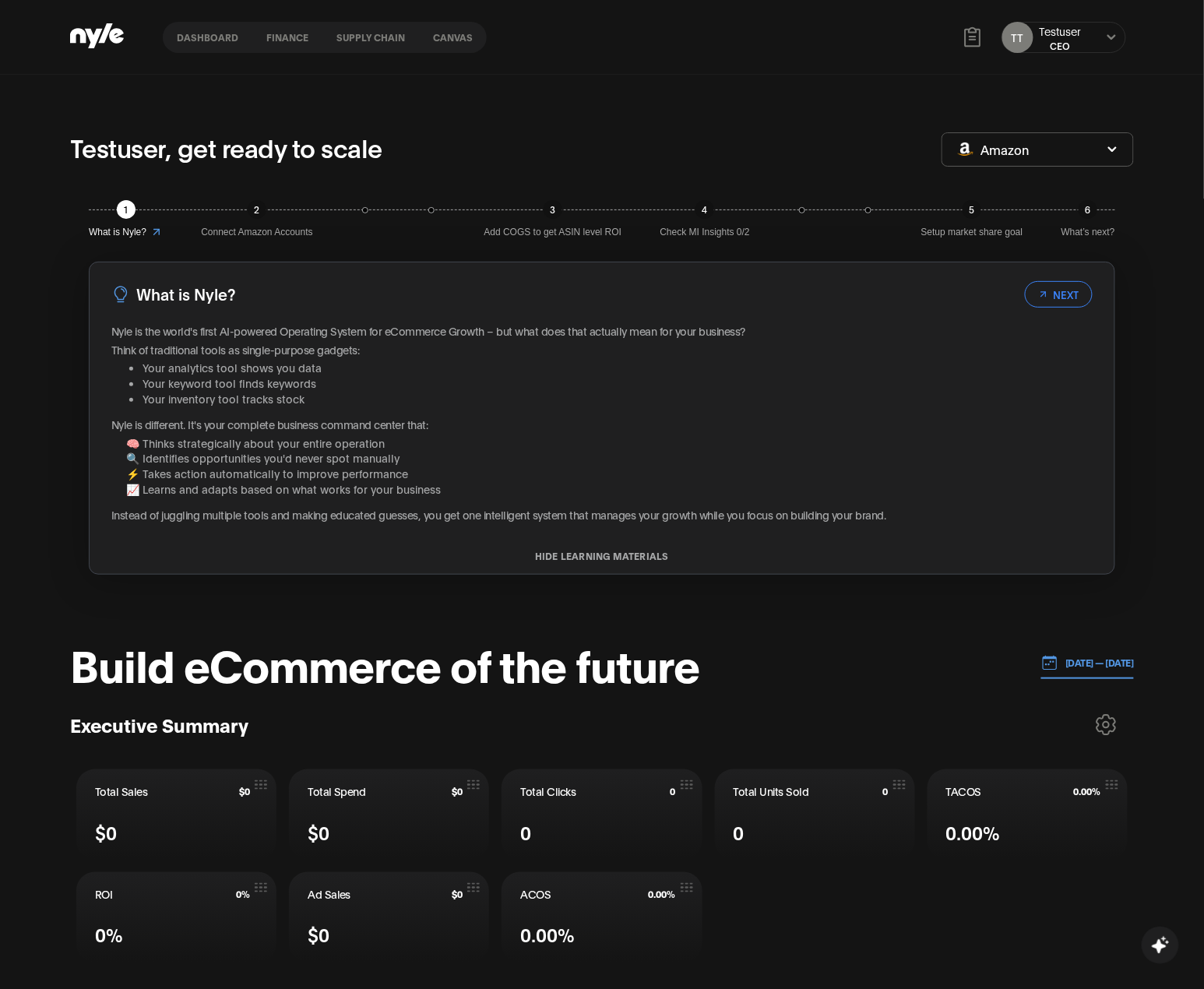
click at [444, 35] on button "Canvas" at bounding box center [453, 37] width 68 height 11
click at [442, 36] on button "Canvas" at bounding box center [453, 37] width 68 height 11
click at [224, 45] on nav "Dashboard finance Supply chain Canvas" at bounding box center [324, 37] width 324 height 31
click at [226, 36] on button "Dashboard" at bounding box center [207, 37] width 90 height 11
click at [282, 36] on button "finance" at bounding box center [287, 37] width 70 height 11
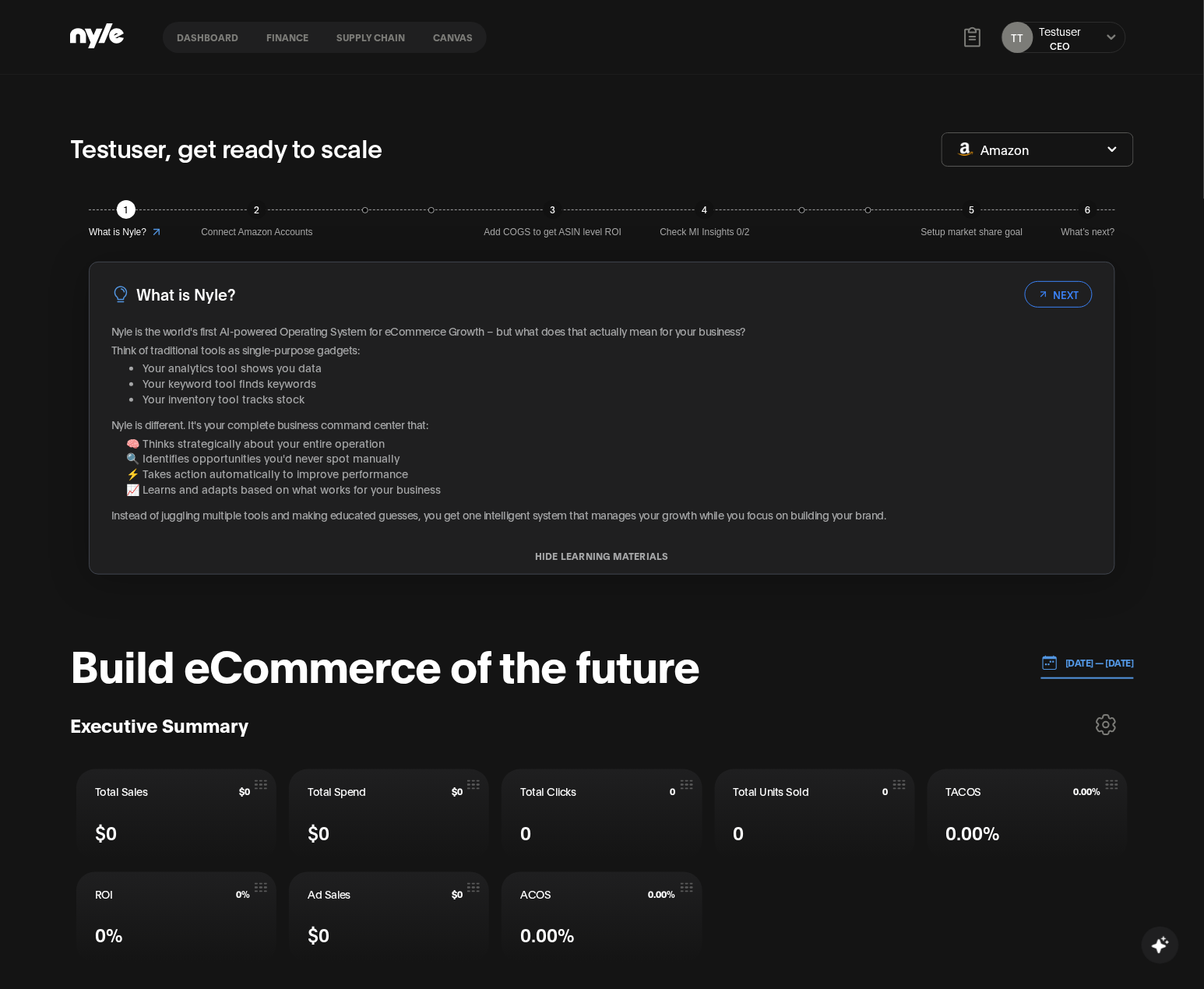
click at [335, 36] on button "Supply chain" at bounding box center [370, 37] width 97 height 11
click at [456, 35] on button "Canvas" at bounding box center [453, 37] width 68 height 11
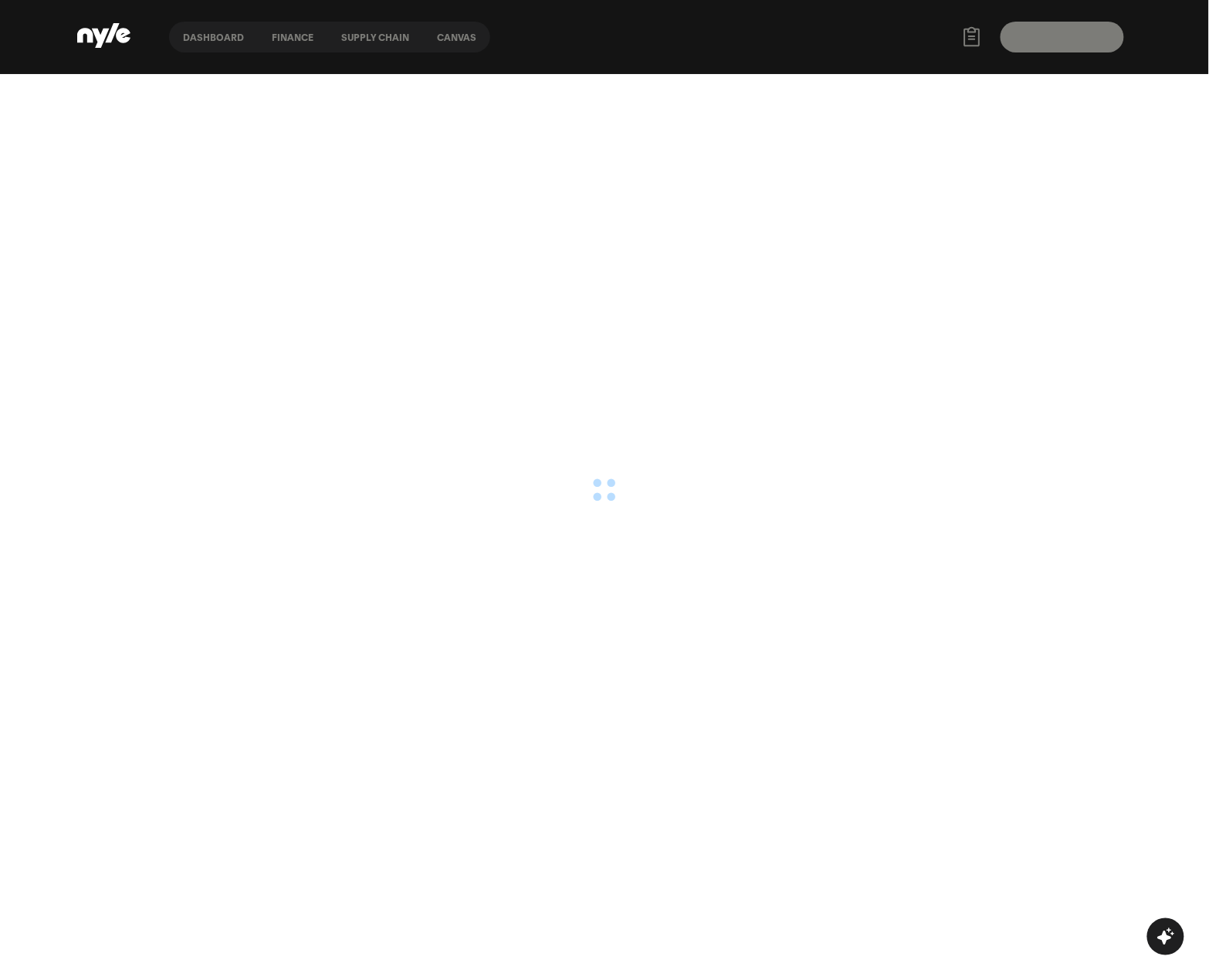
click at [211, 38] on button "Dashboard" at bounding box center [213, 37] width 89 height 11
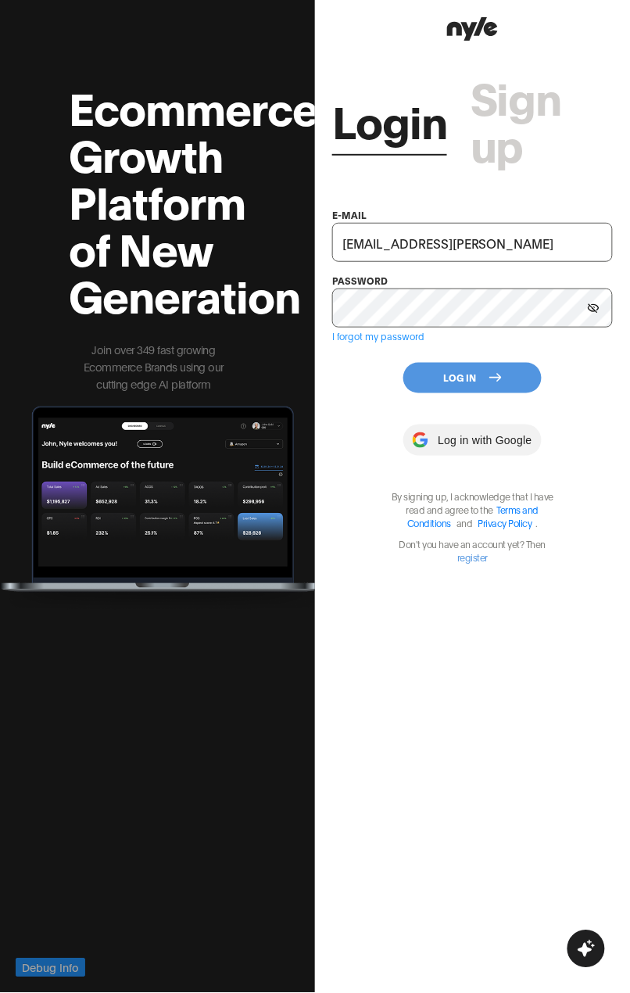
click at [483, 389] on button "Log In" at bounding box center [473, 378] width 138 height 31
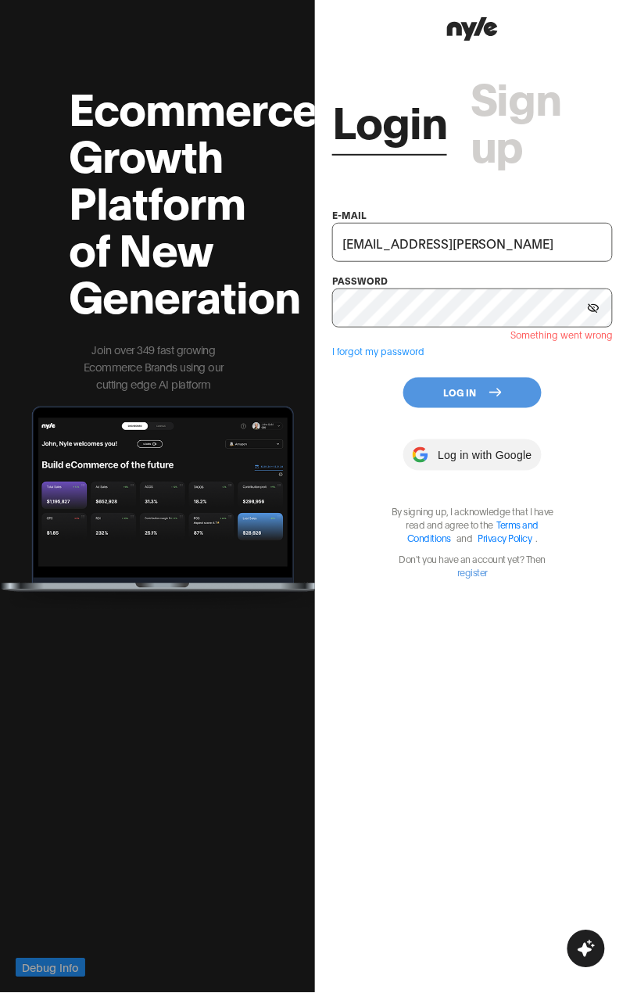
click at [592, 308] on icon at bounding box center [594, 308] width 12 height 10
click at [497, 239] on input "showroom@nyle.ai" at bounding box center [472, 242] width 281 height 39
click at [514, 199] on div "Login Sign up e-mail showroom@nyle.ai password Something went wrong I forgot my…" at bounding box center [472, 312] width 281 height 535
